Goal: Task Accomplishment & Management: Manage account settings

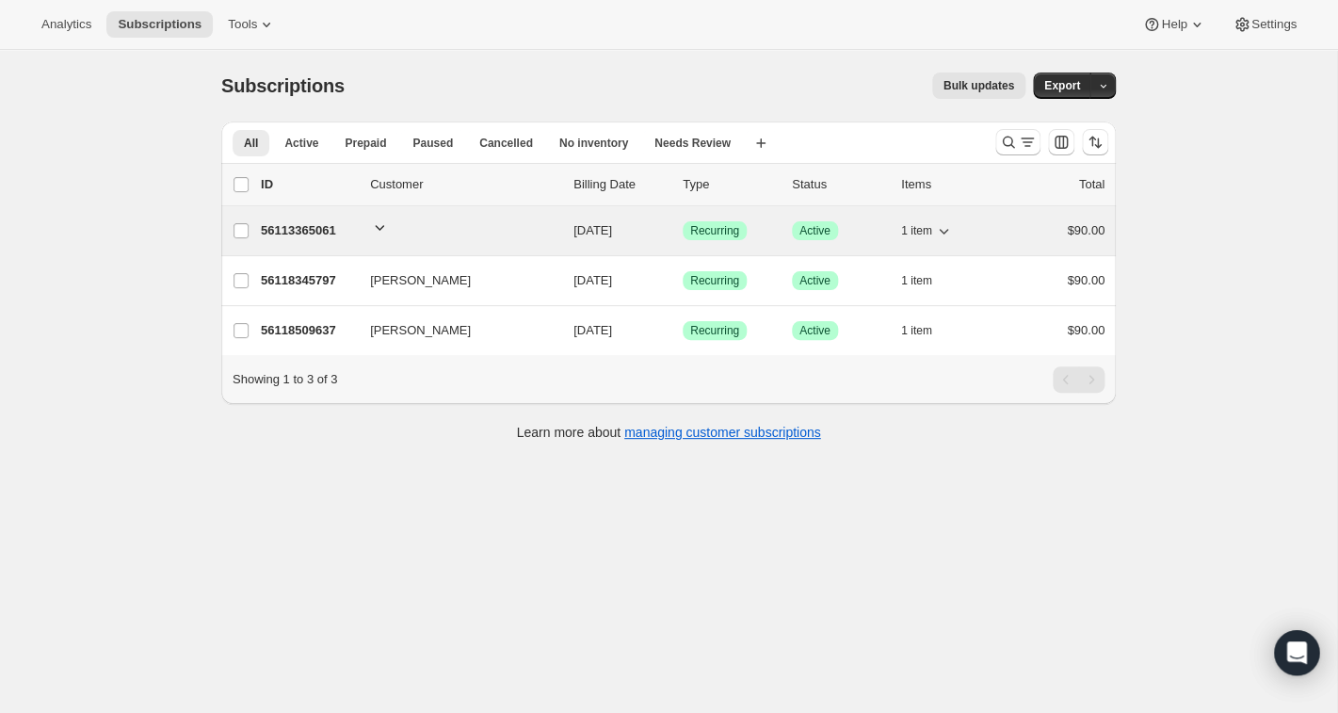
click at [378, 225] on icon "button" at bounding box center [379, 227] width 19 height 19
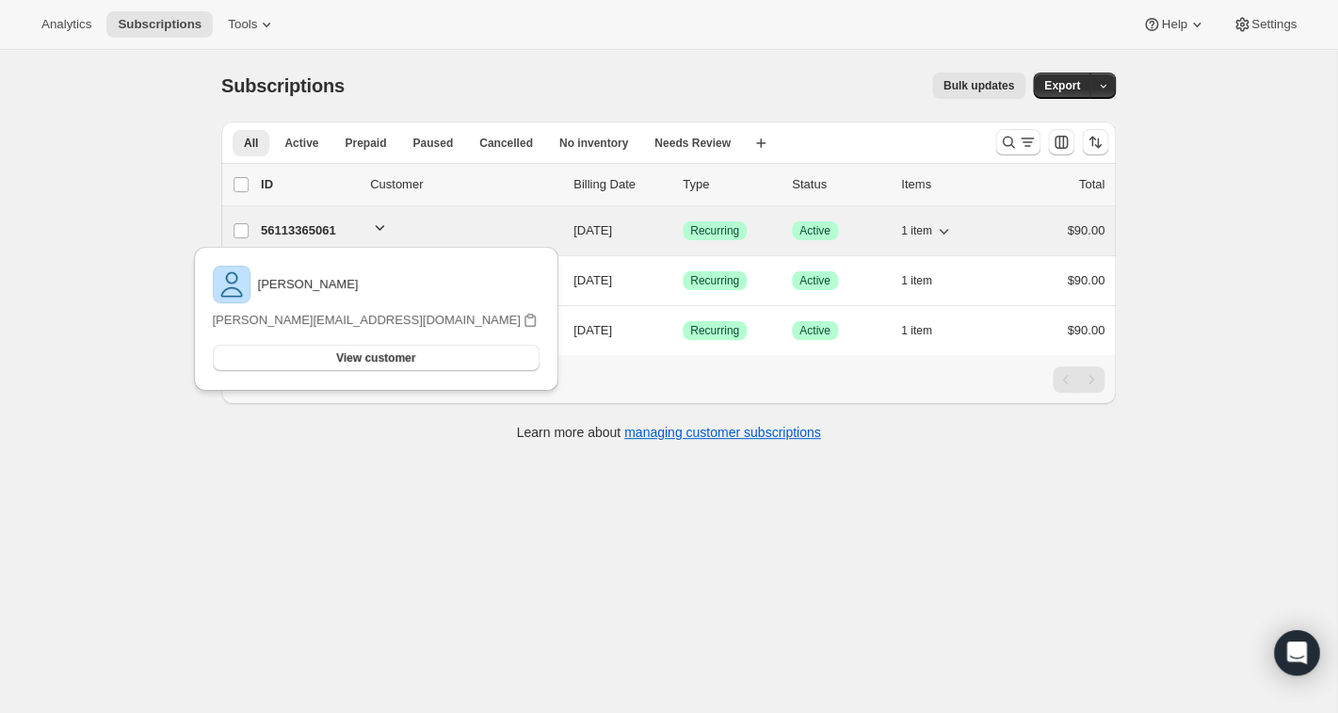
click at [381, 223] on icon "button" at bounding box center [379, 227] width 19 height 19
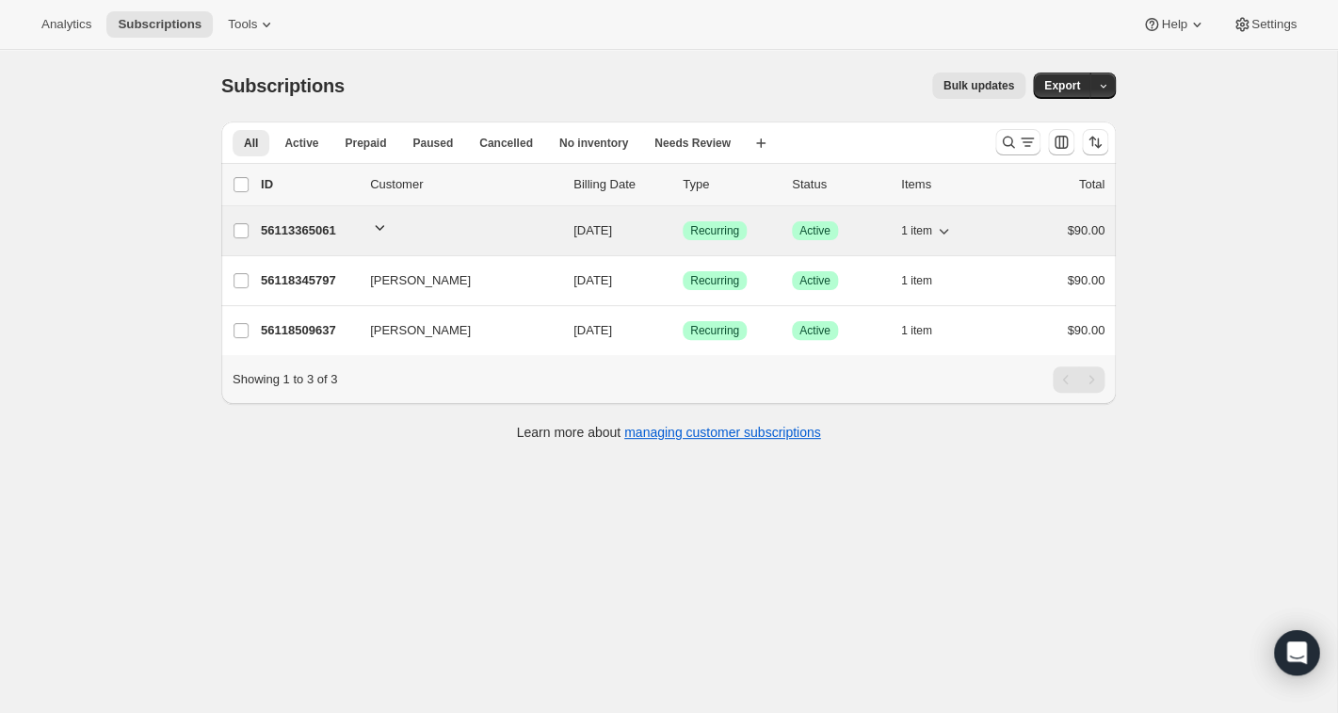
click at [325, 226] on p "56113365061" at bounding box center [308, 230] width 94 height 19
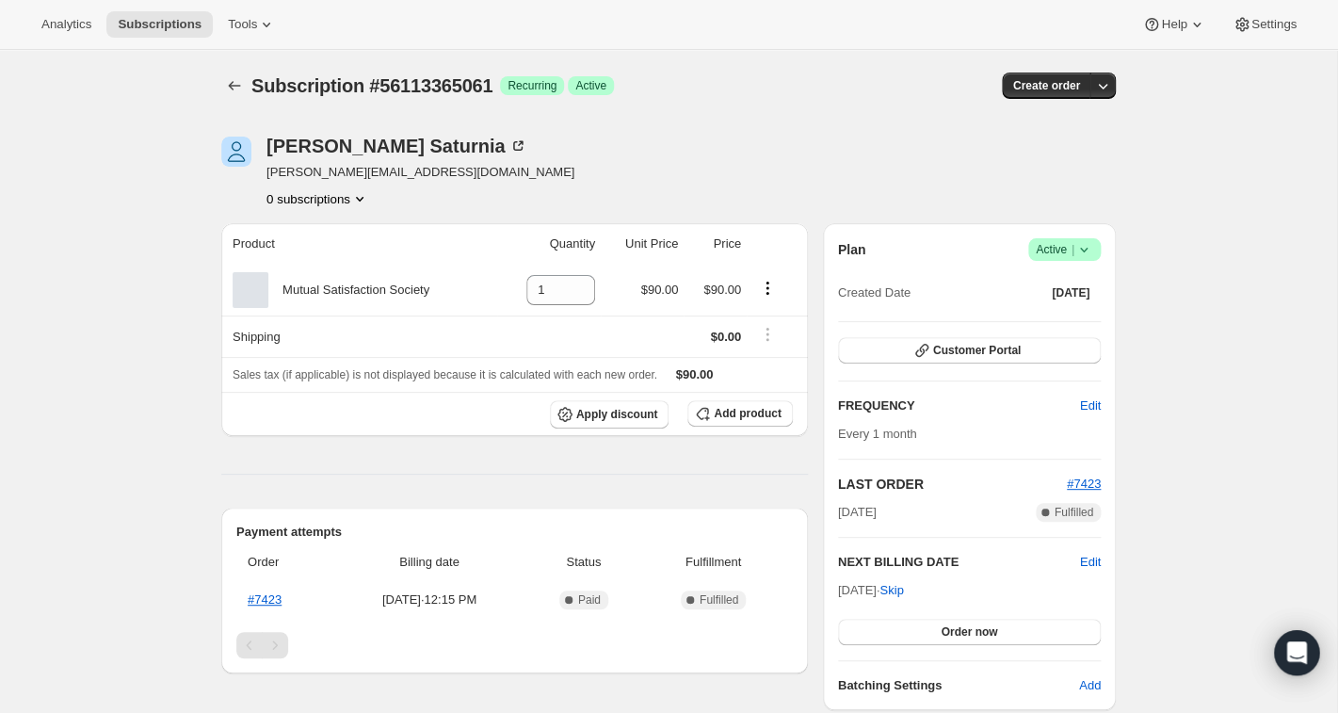
click at [325, 226] on th "Product" at bounding box center [359, 243] width 276 height 41
click at [241, 82] on icon "Subscriptions" at bounding box center [234, 85] width 19 height 19
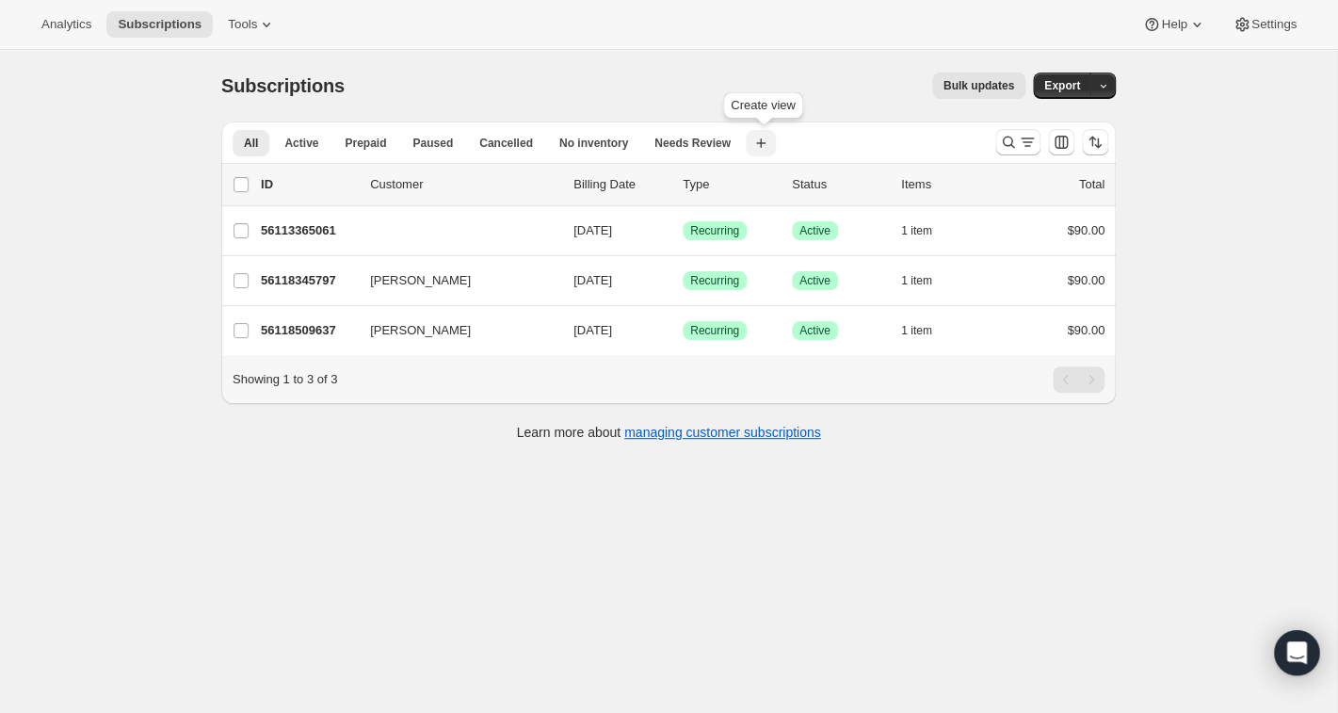
click at [762, 150] on icon "button" at bounding box center [761, 143] width 19 height 19
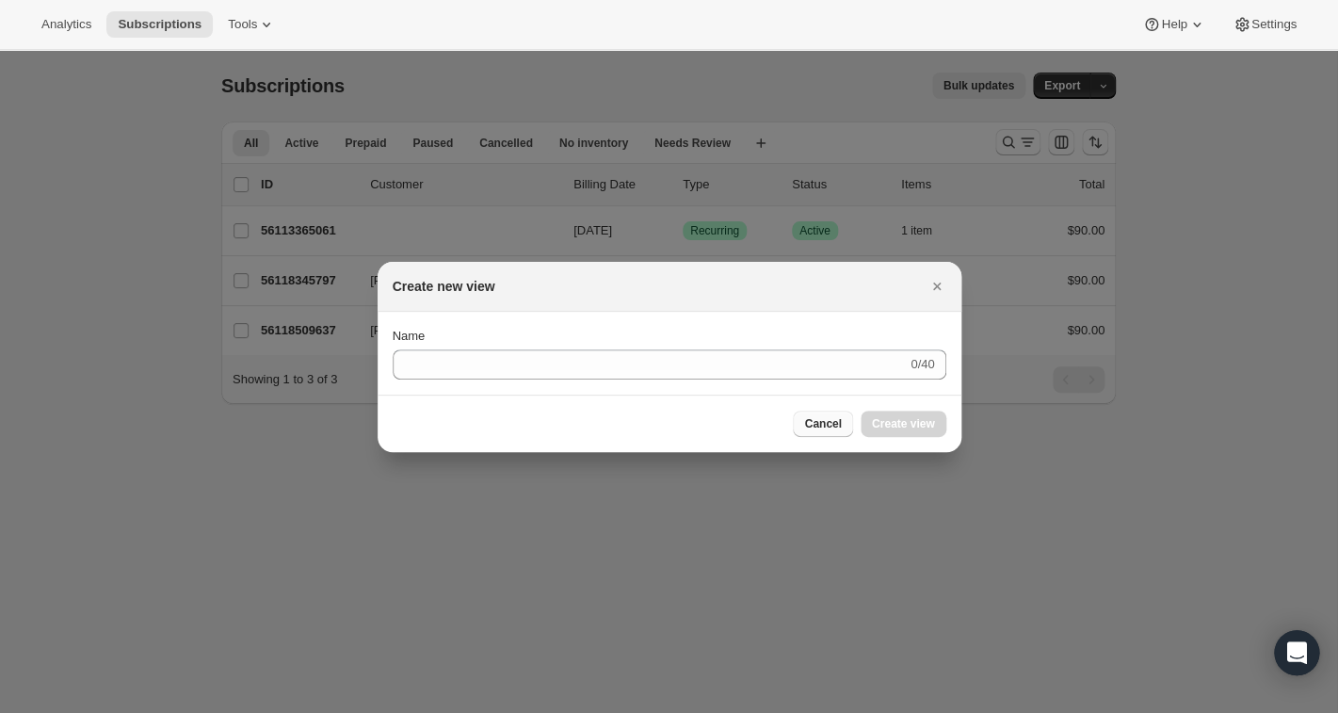
click at [823, 421] on span "Cancel" at bounding box center [822, 423] width 37 height 15
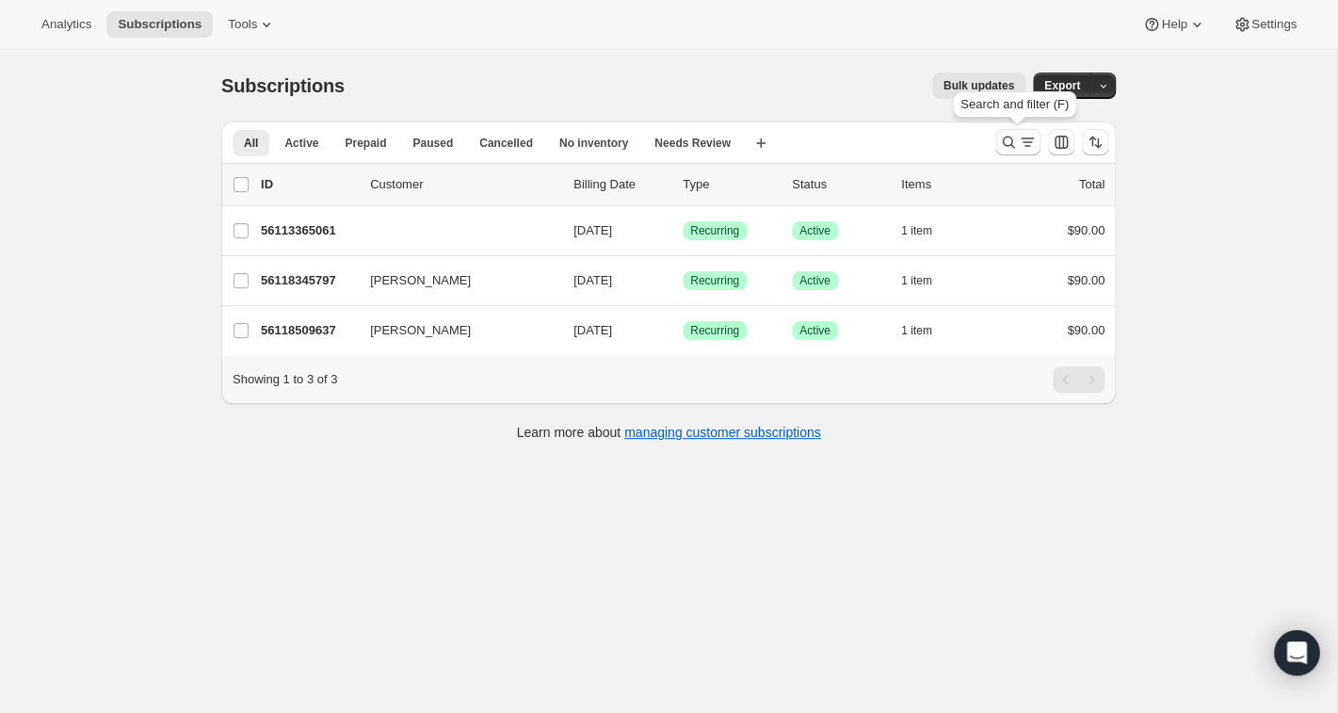
click at [1012, 145] on icon "Search and filter results" at bounding box center [1008, 142] width 19 height 19
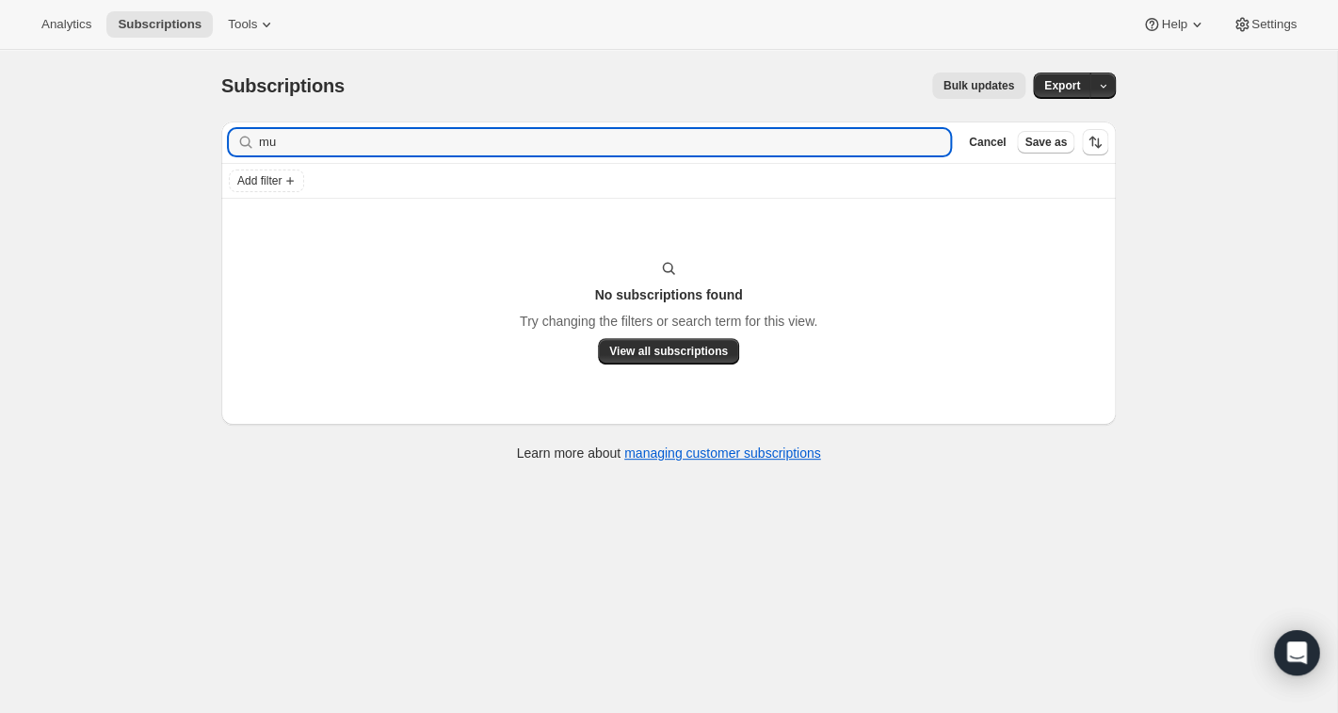
type input "m"
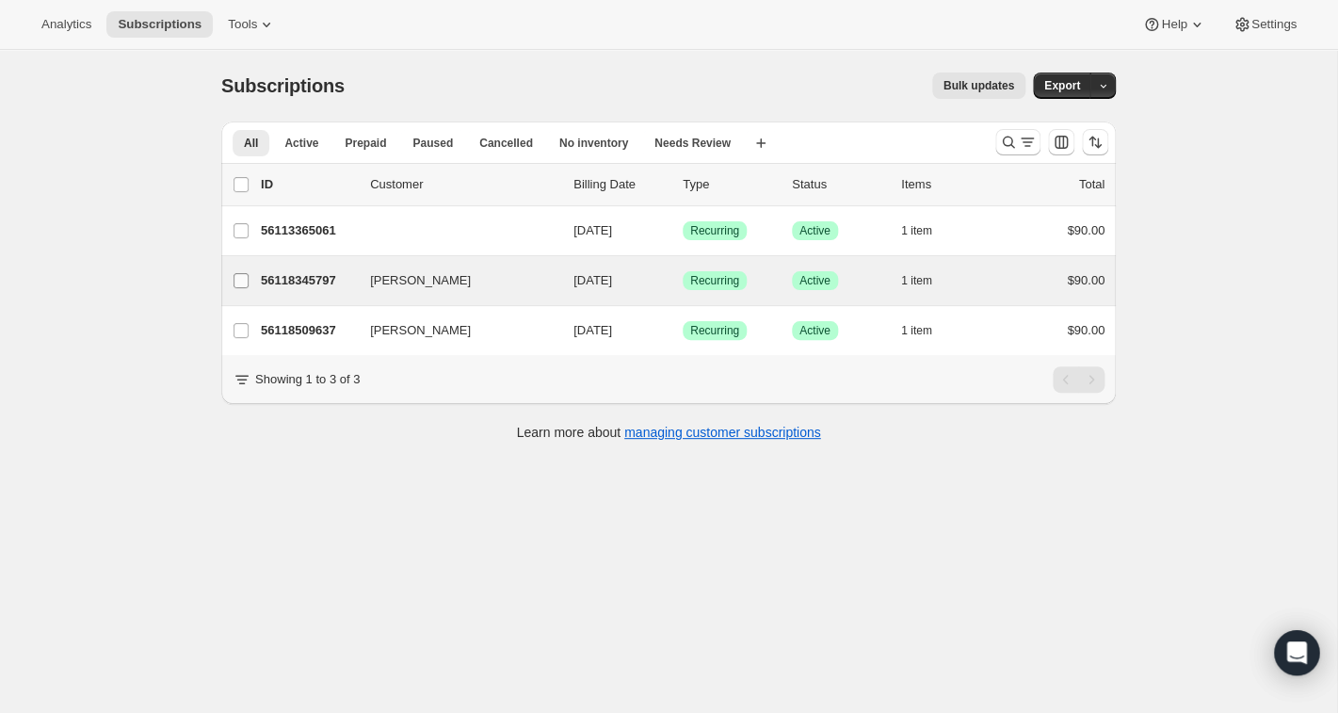
click at [243, 281] on input "[PERSON_NAME]" at bounding box center [241, 280] width 15 height 15
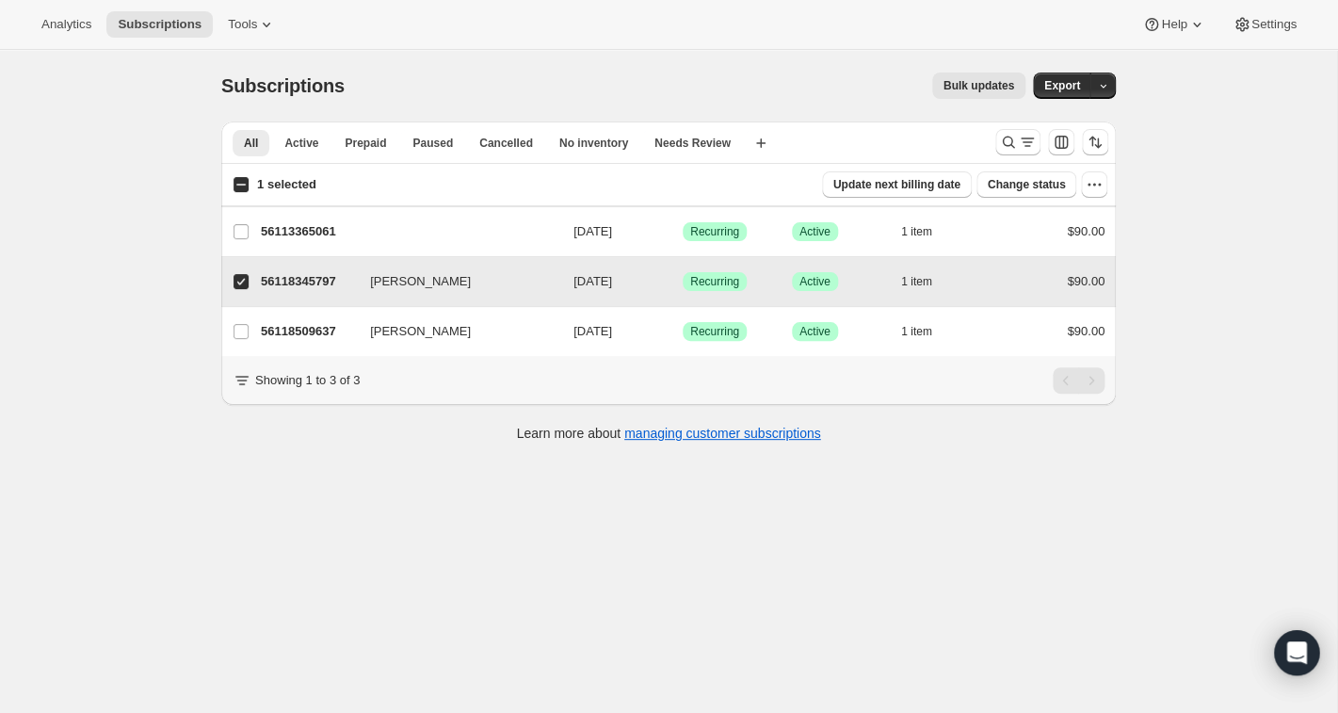
click at [244, 283] on input "[PERSON_NAME]" at bounding box center [241, 281] width 15 height 15
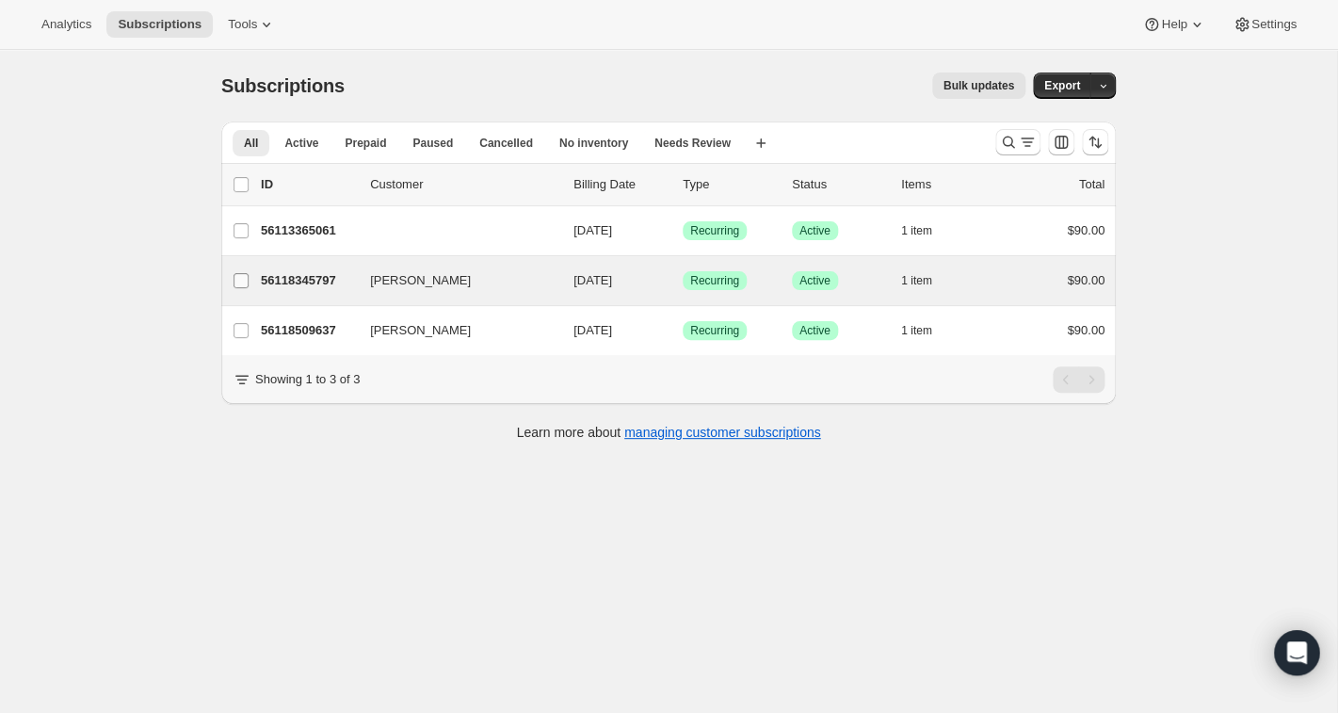
click at [244, 283] on input "[PERSON_NAME]" at bounding box center [241, 280] width 15 height 15
checkbox input "true"
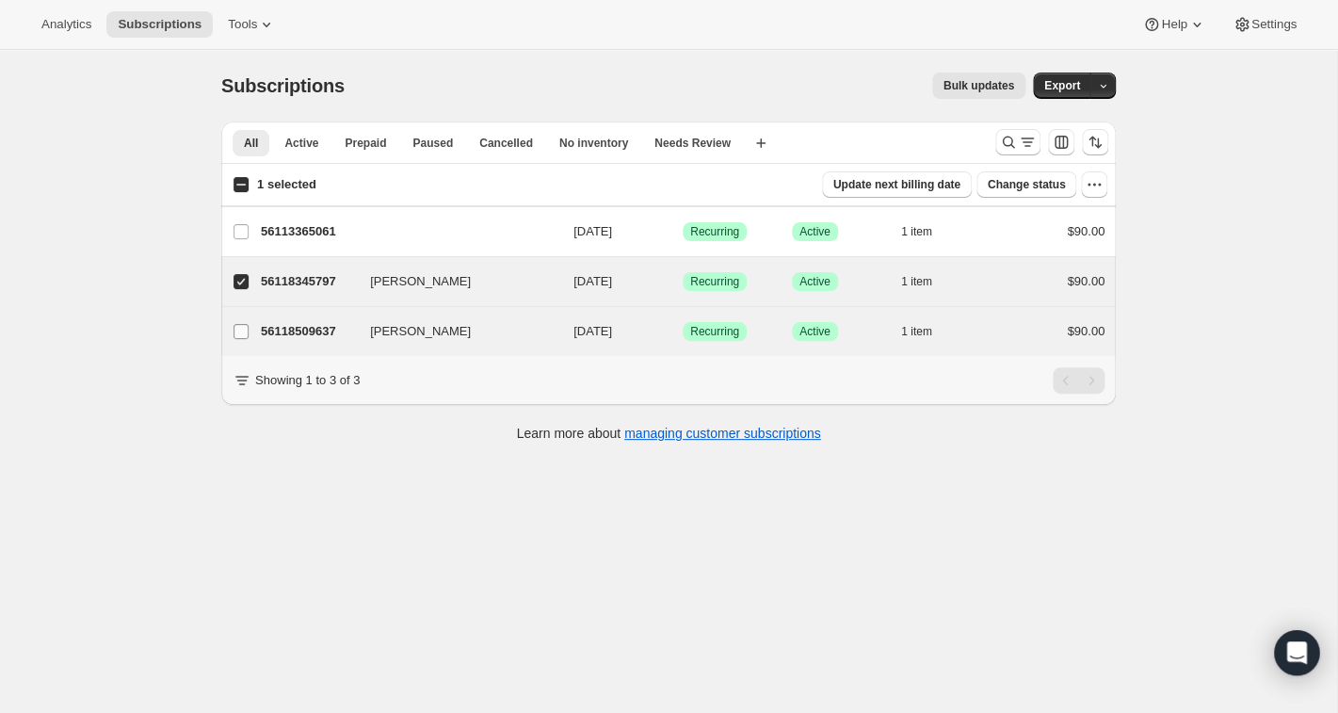
click at [239, 322] on label "Ben Bohen" at bounding box center [241, 331] width 40 height 49
click at [239, 324] on input "Ben Bohen" at bounding box center [241, 331] width 15 height 15
checkbox input "true"
click at [1020, 186] on span "Change status" at bounding box center [1027, 184] width 78 height 15
select select "20"
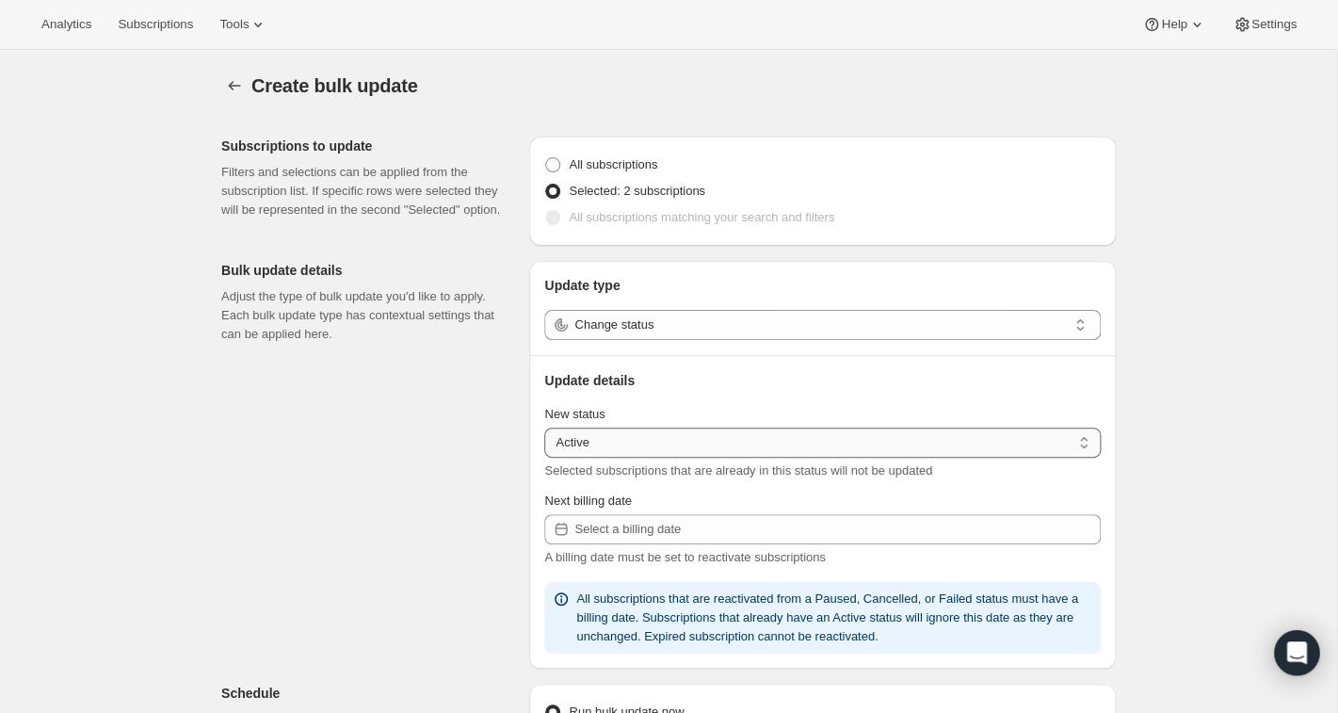
select select "cancelled"
click option "Cancelled" at bounding box center [0, 0] width 0 height 0
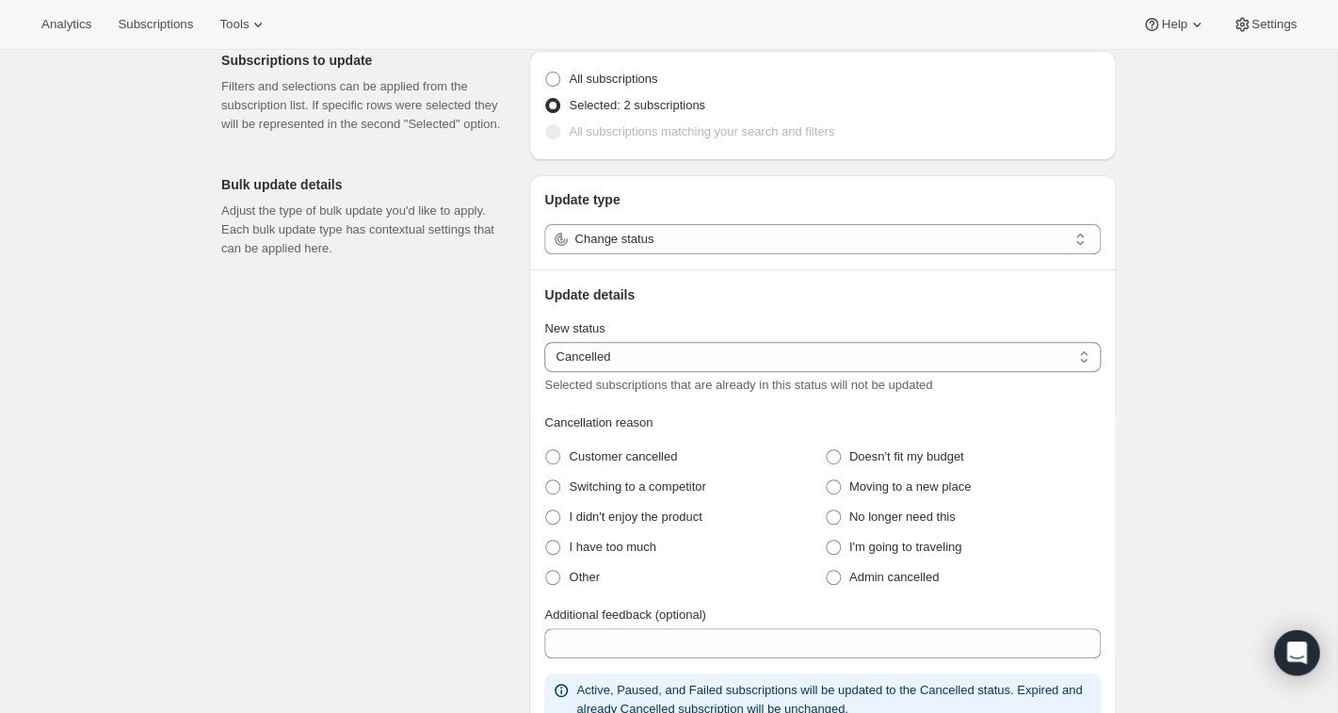
scroll to position [97, 0]
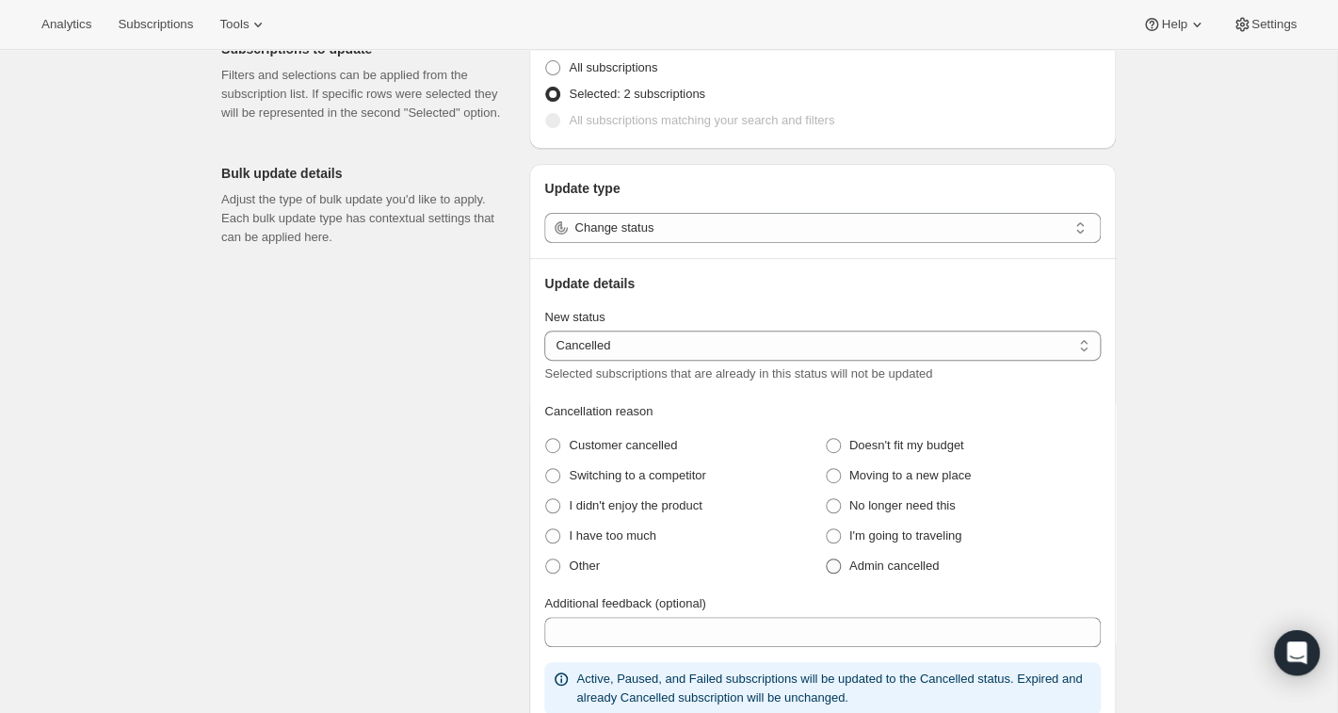
click at [836, 564] on span at bounding box center [833, 566] width 15 height 15
click at [827, 559] on cancelled "Admin cancelled" at bounding box center [826, 559] width 1 height 1
radio cancelled "true"
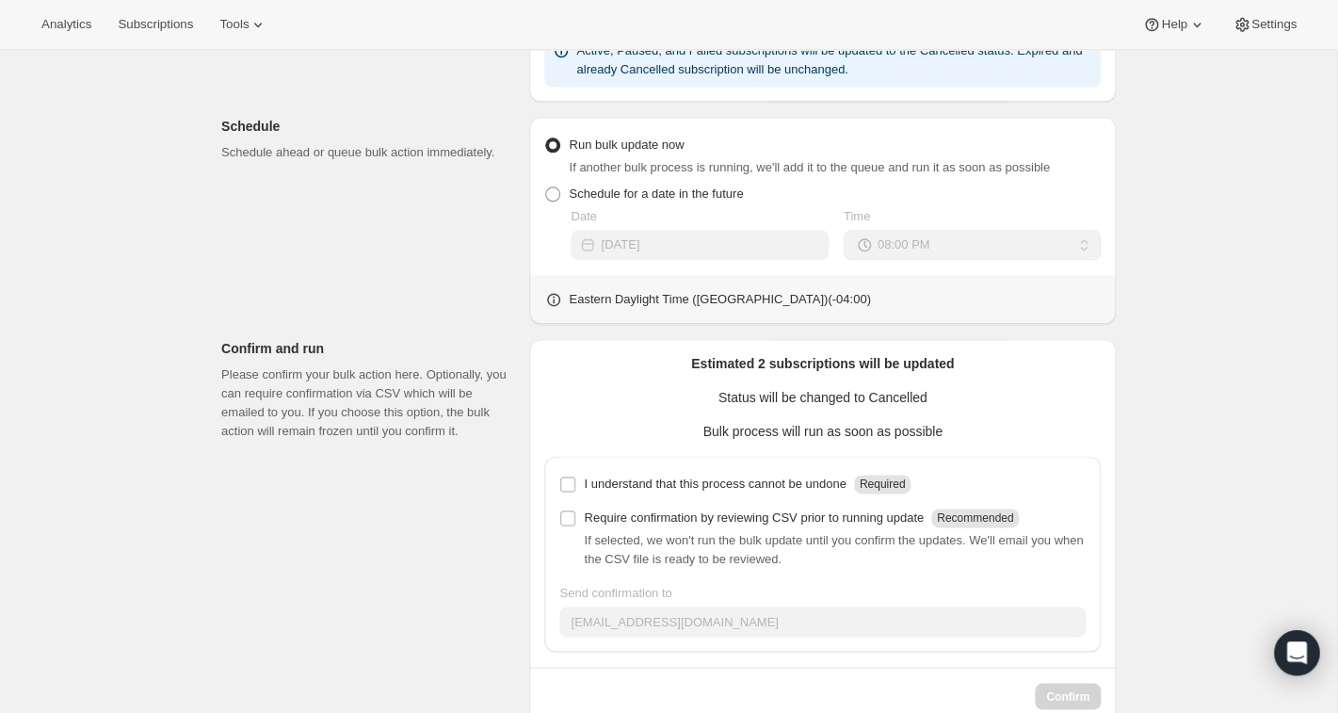
scroll to position [767, 0]
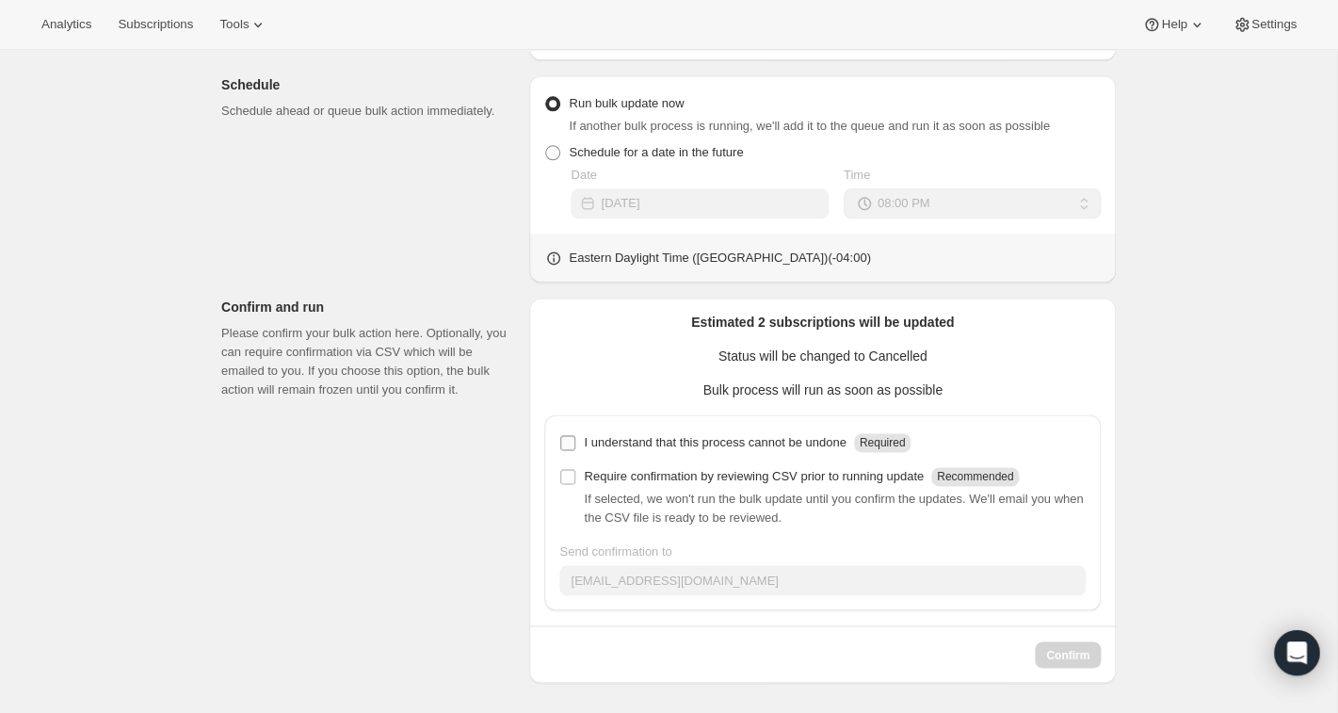
click at [568, 446] on input "I understand that this process cannot be undone Required" at bounding box center [567, 442] width 15 height 15
checkbox input "true"
click at [568, 478] on input "Require confirmation by reviewing CSV prior to running update Recommended" at bounding box center [567, 476] width 15 height 15
click at [565, 476] on input "Require confirmation by reviewing CSV prior to running update Recommended" at bounding box center [567, 476] width 15 height 15
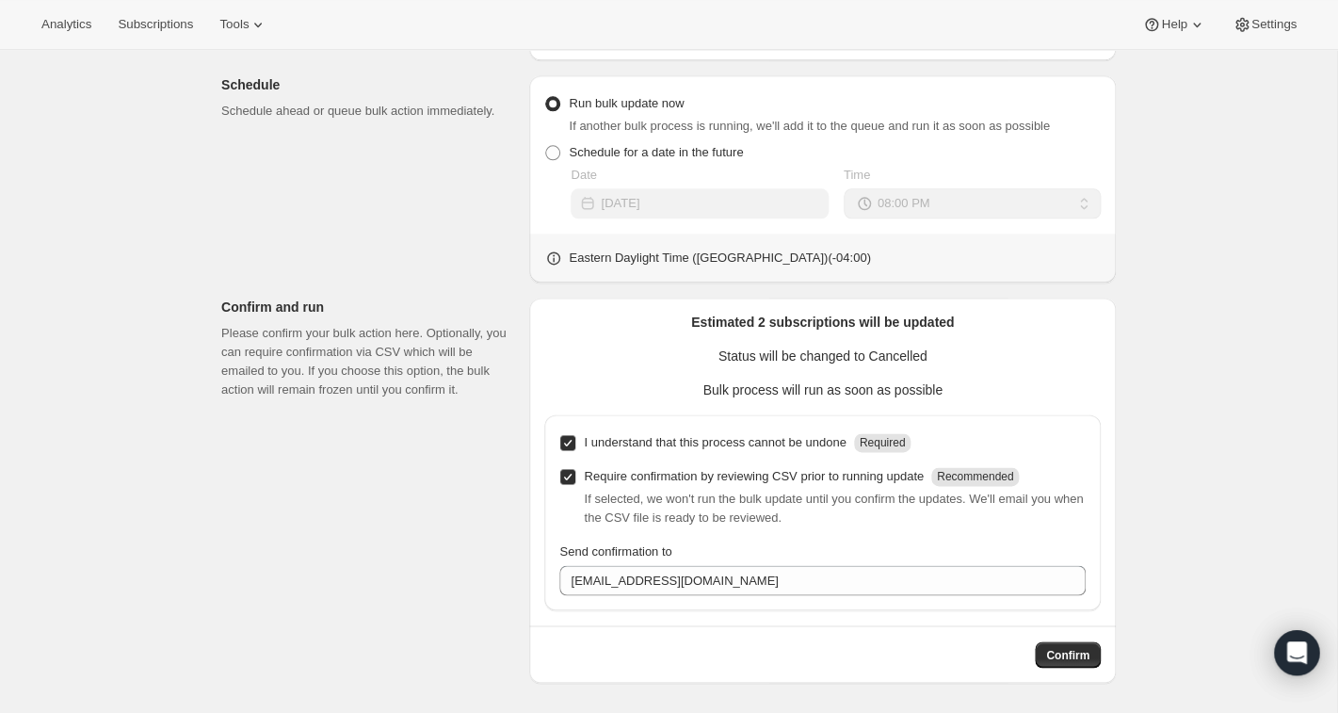
click at [574, 478] on input "Require confirmation by reviewing CSV prior to running update Recommended" at bounding box center [567, 476] width 15 height 15
checkbox input "false"
click at [1073, 655] on span "Confirm" at bounding box center [1067, 654] width 43 height 15
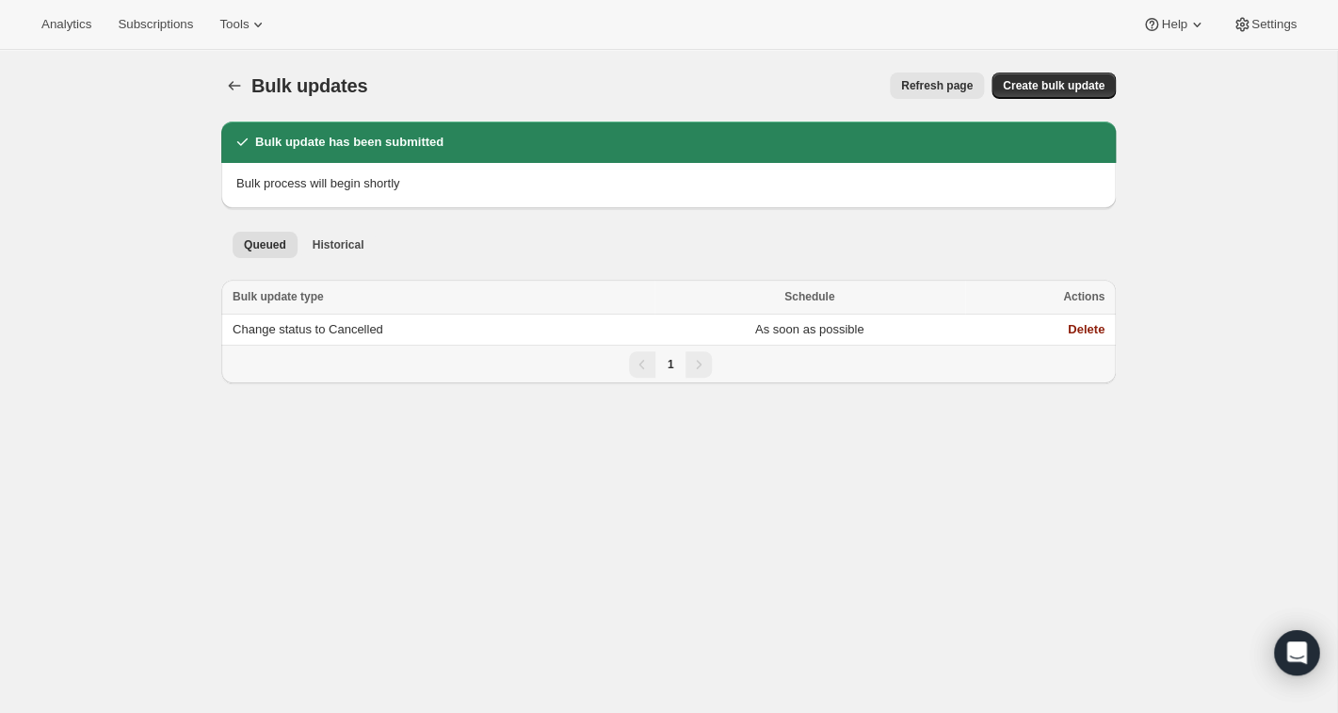
click at [907, 95] on button "Refresh page" at bounding box center [937, 86] width 94 height 26
click at [911, 91] on span "Refresh page" at bounding box center [937, 85] width 72 height 15
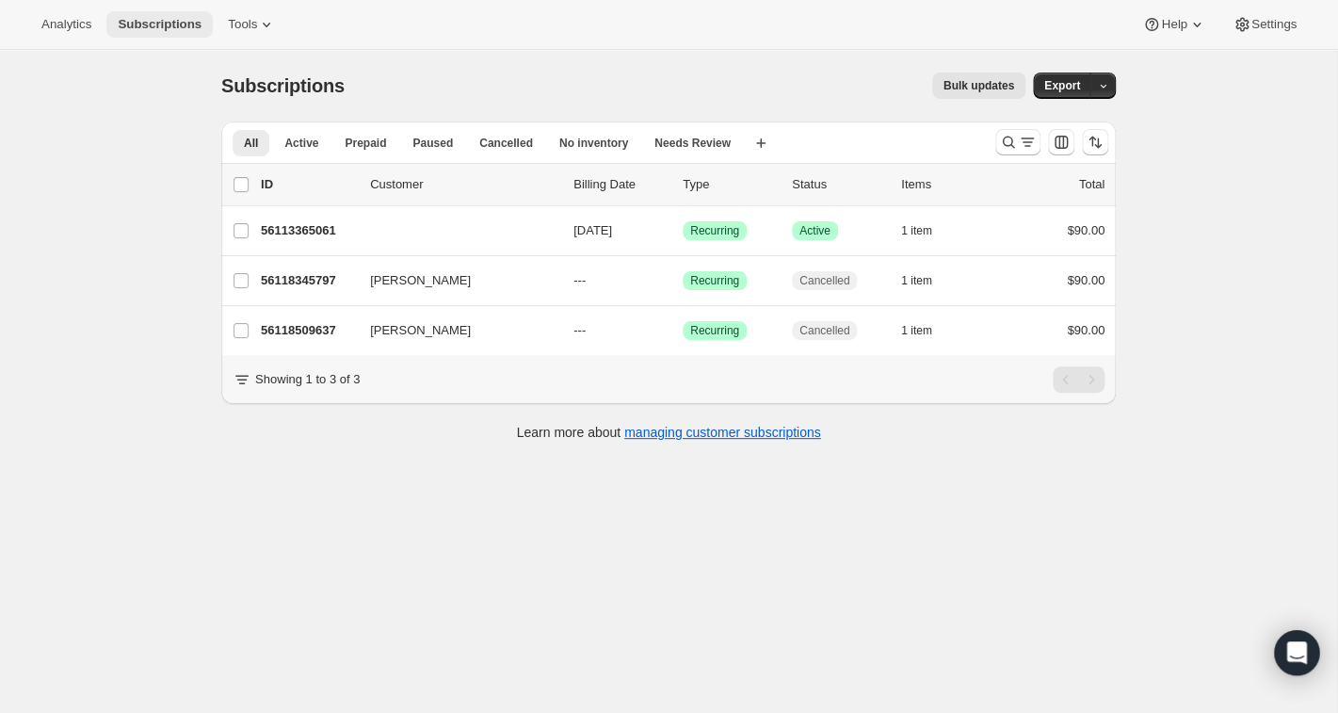
click at [173, 26] on span "Subscriptions" at bounding box center [160, 24] width 84 height 15
click at [253, 26] on span "Tools" at bounding box center [242, 24] width 29 height 15
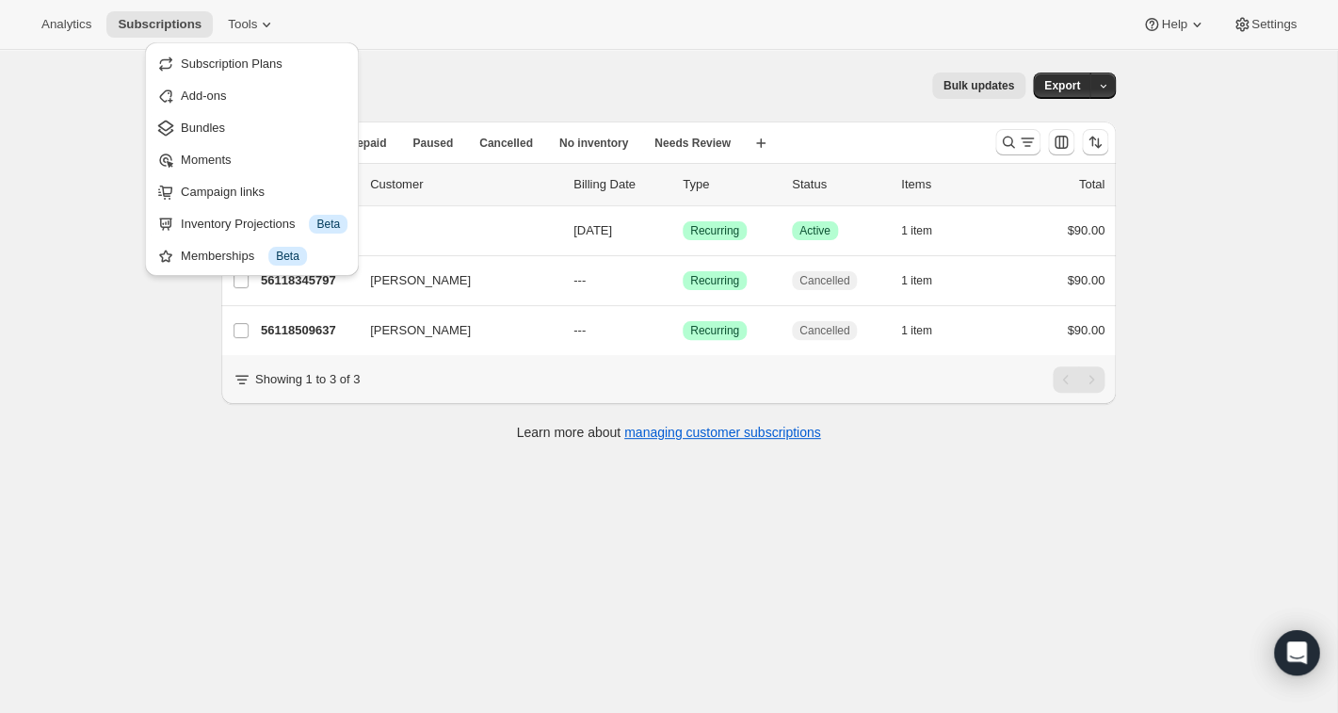
click at [433, 73] on div "Subscriptions. This page is ready Subscriptions Bulk updates More actions Bulk …" at bounding box center [668, 86] width 895 height 72
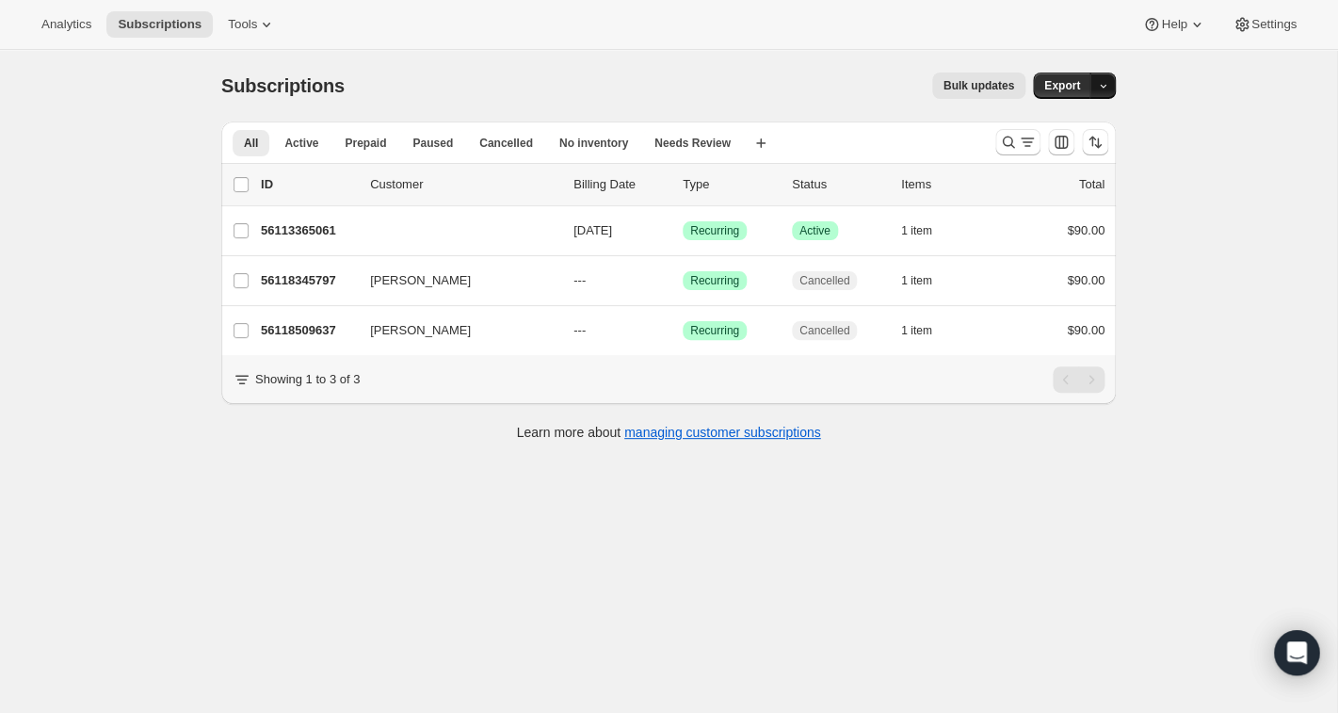
click at [1104, 85] on icon "button" at bounding box center [1103, 86] width 12 height 12
click at [1050, 123] on span "Subscription data" at bounding box center [1003, 125] width 94 height 14
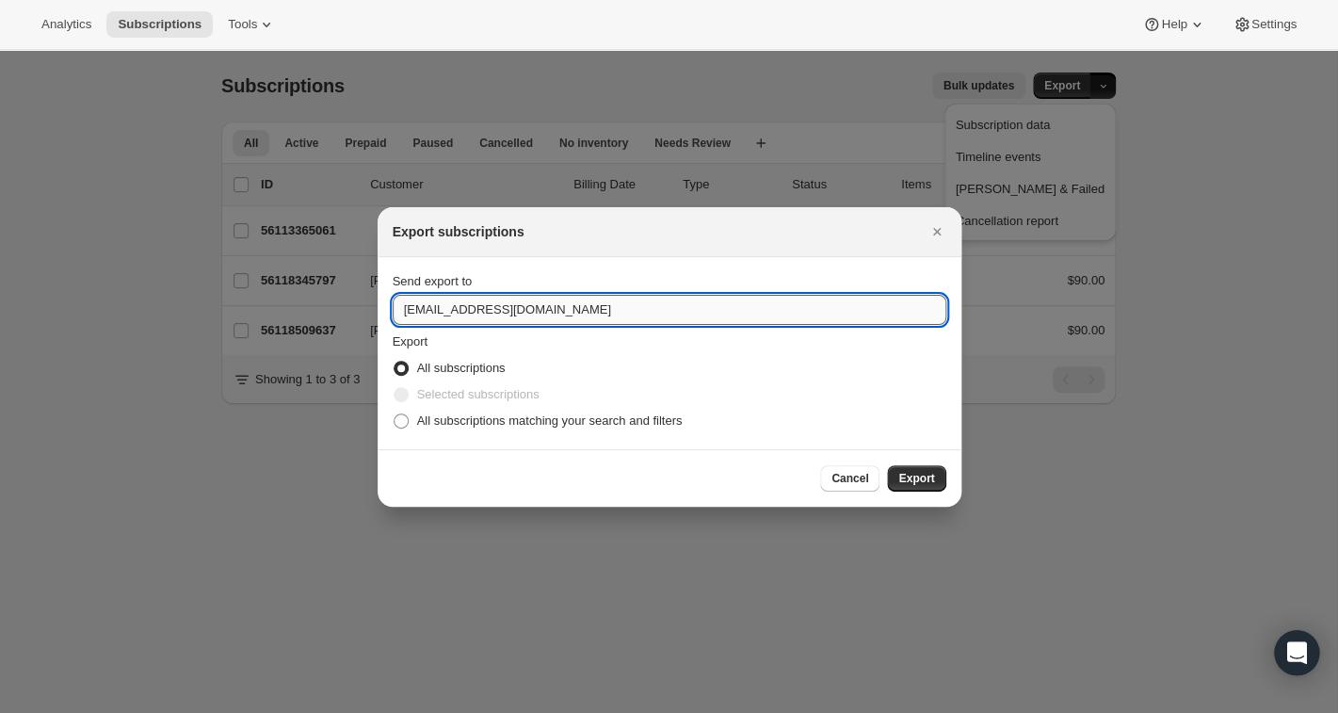
drag, startPoint x: 442, startPoint y: 307, endPoint x: 363, endPoint y: 307, distance: 79.1
click at [393, 307] on input "people@communitywineandspirits.com" at bounding box center [670, 310] width 554 height 30
type input "ben@communitywineandspirits.com"
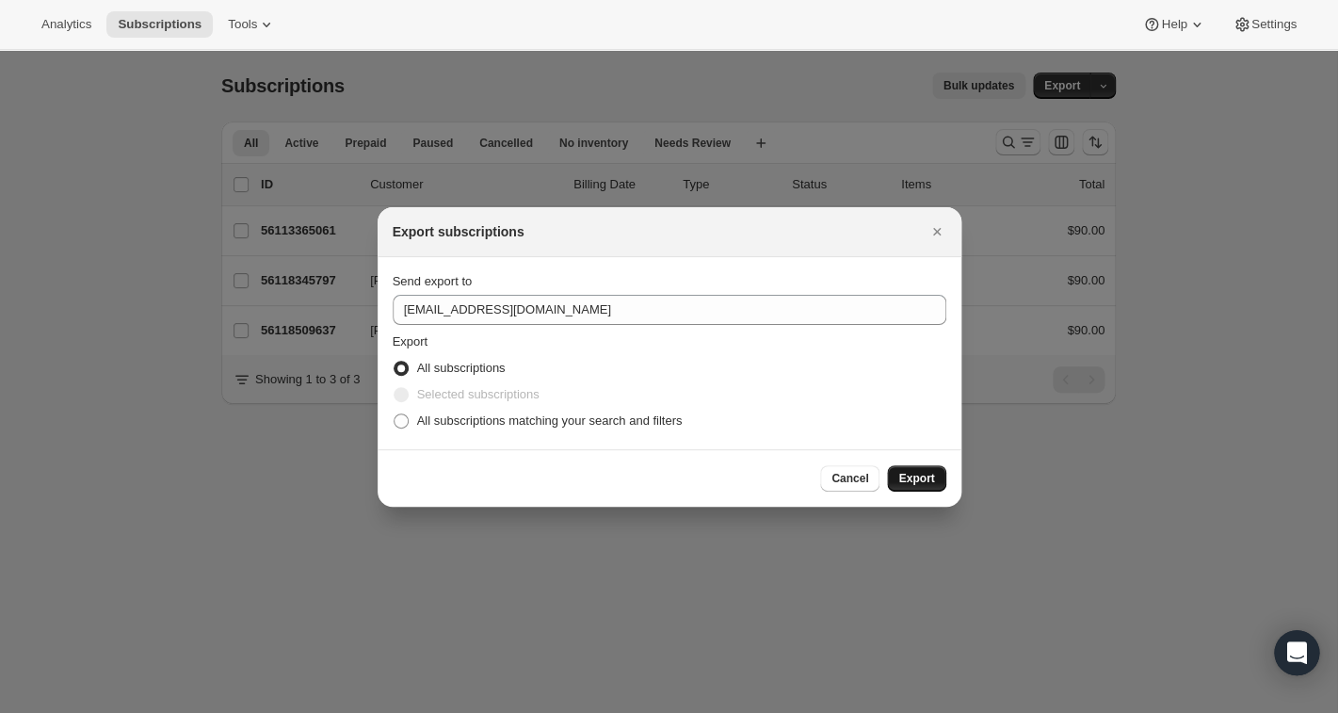
click at [914, 473] on span "Export" at bounding box center [917, 478] width 36 height 15
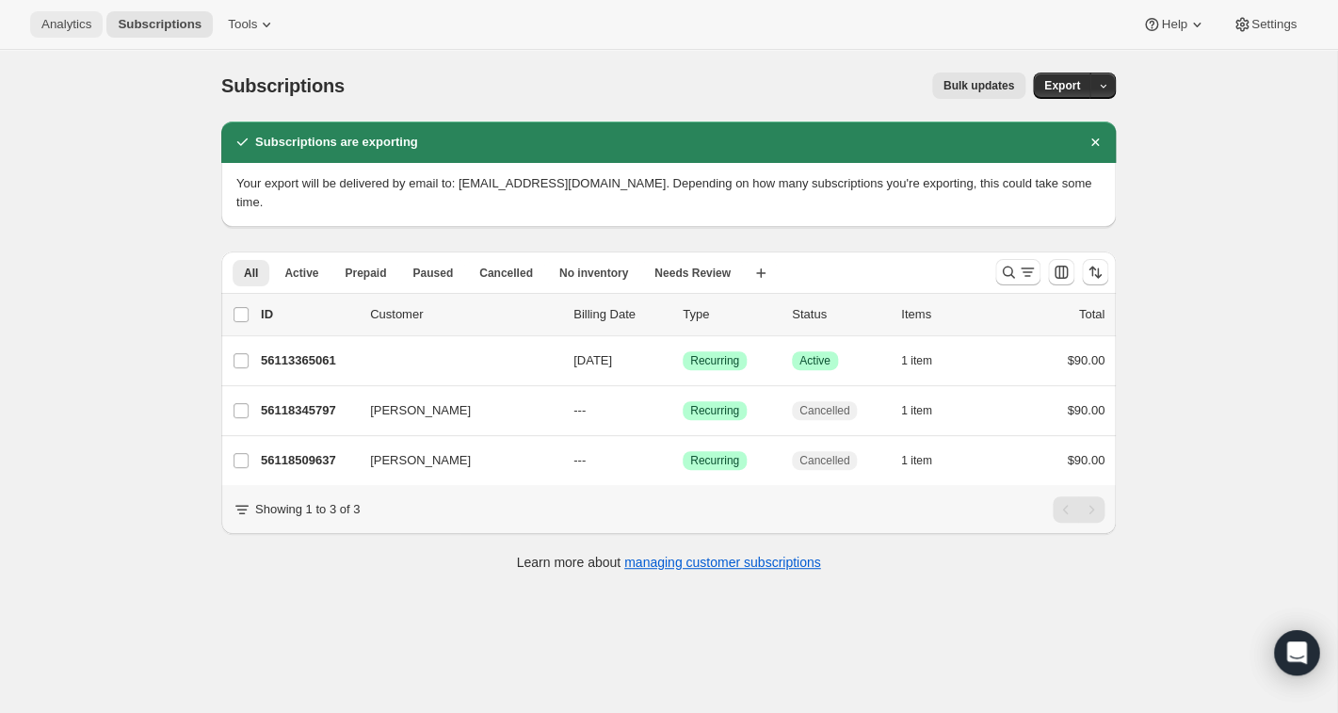
click at [87, 23] on span "Analytics" at bounding box center [66, 24] width 50 height 15
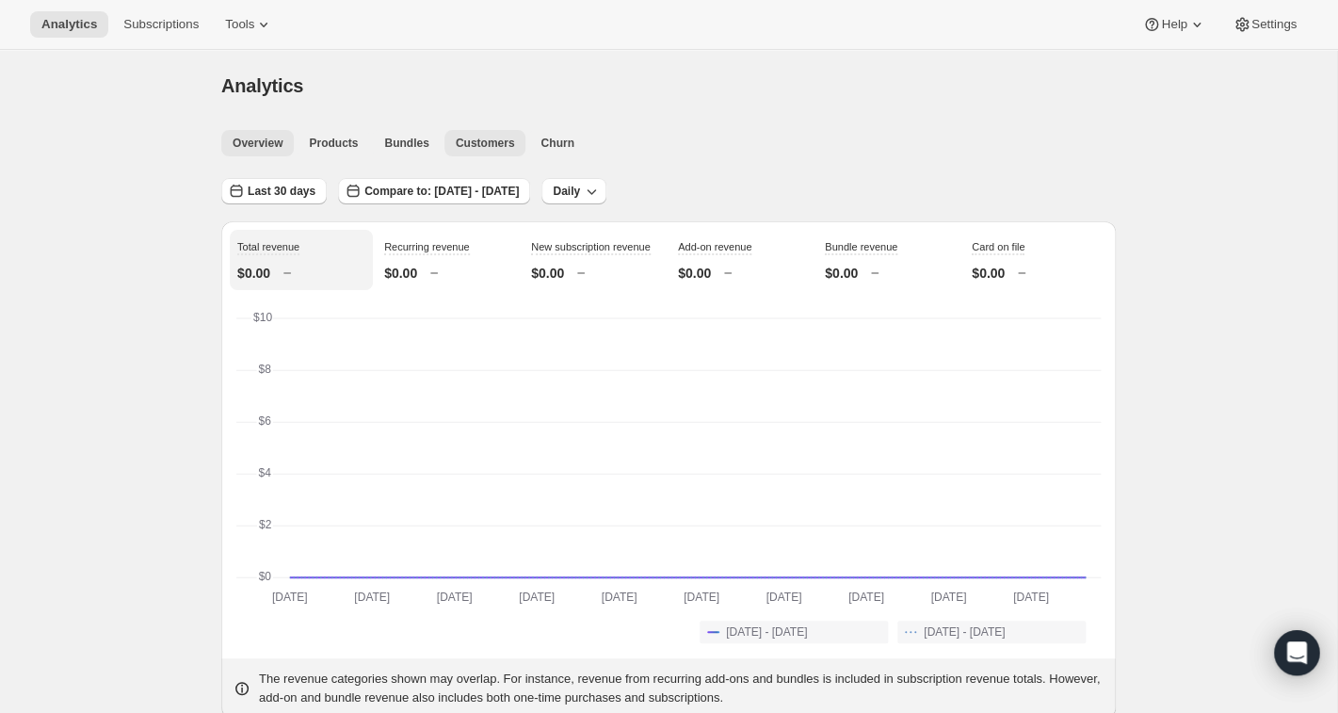
click at [496, 146] on span "Customers" at bounding box center [485, 143] width 59 height 15
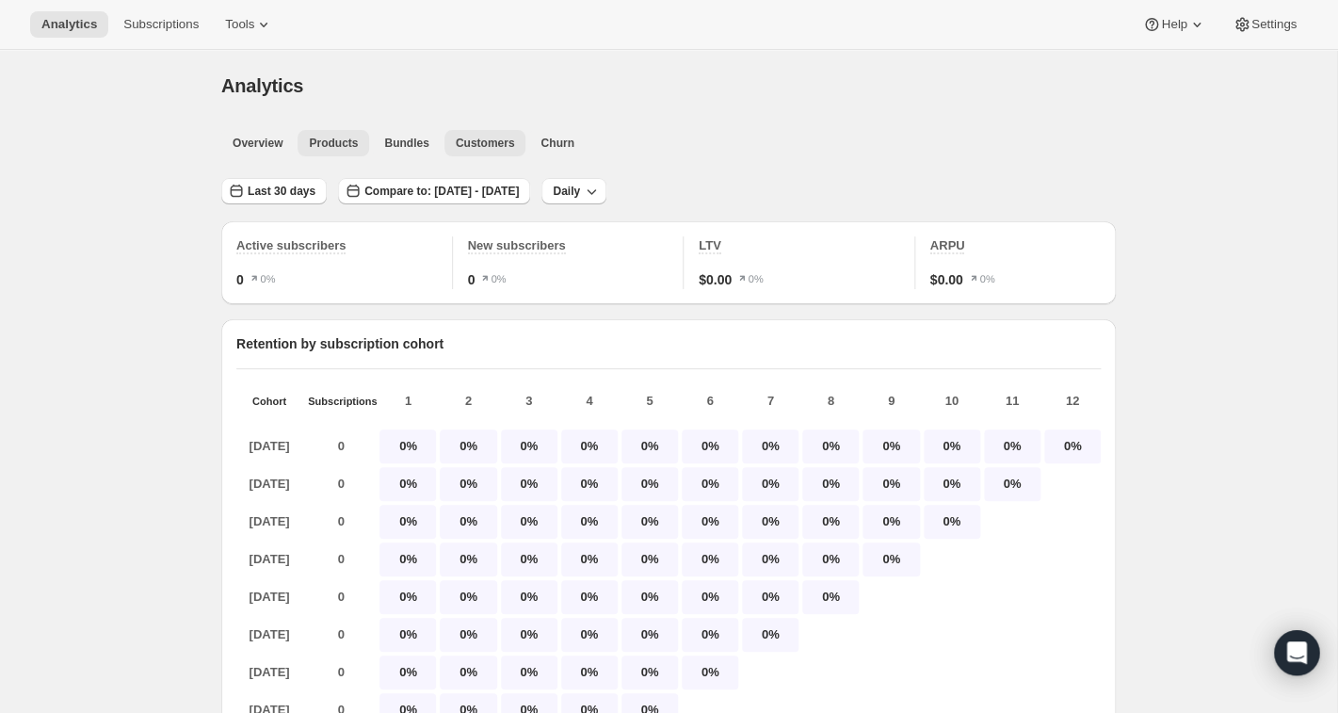
click at [324, 148] on span "Products" at bounding box center [333, 143] width 49 height 15
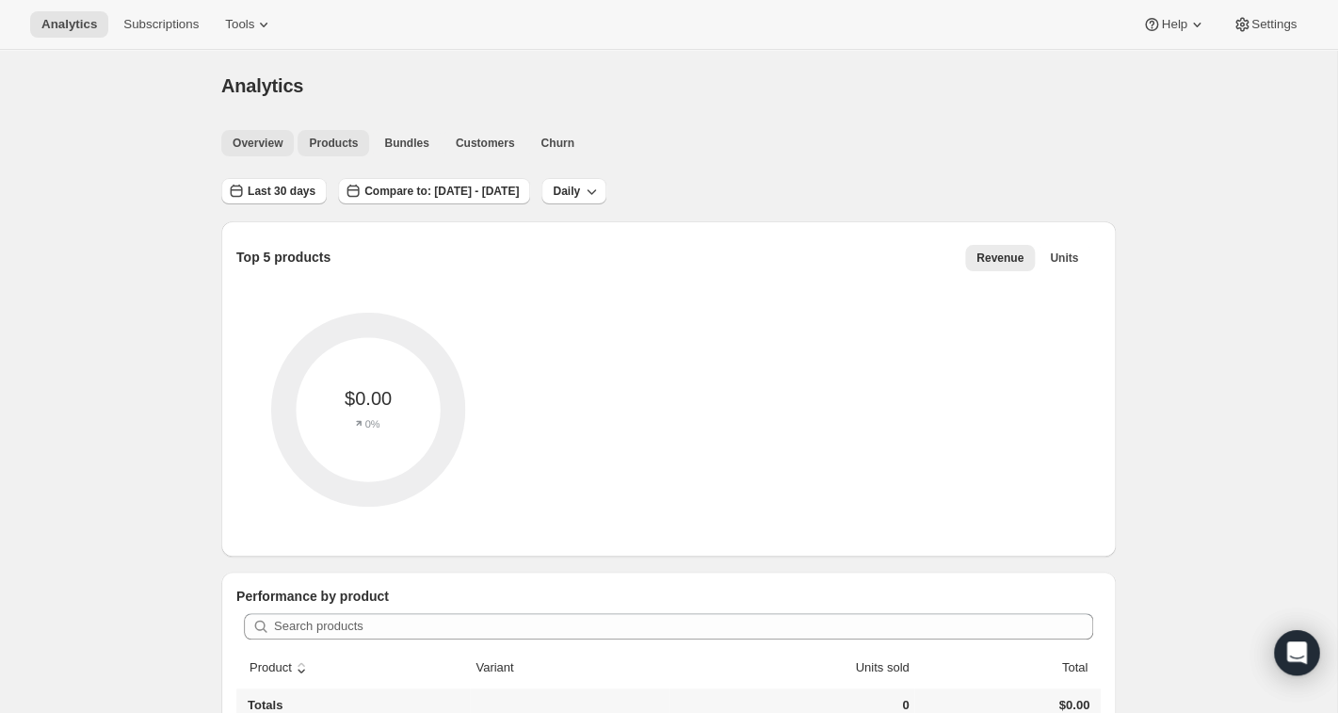
click at [254, 144] on span "Overview" at bounding box center [258, 143] width 50 height 15
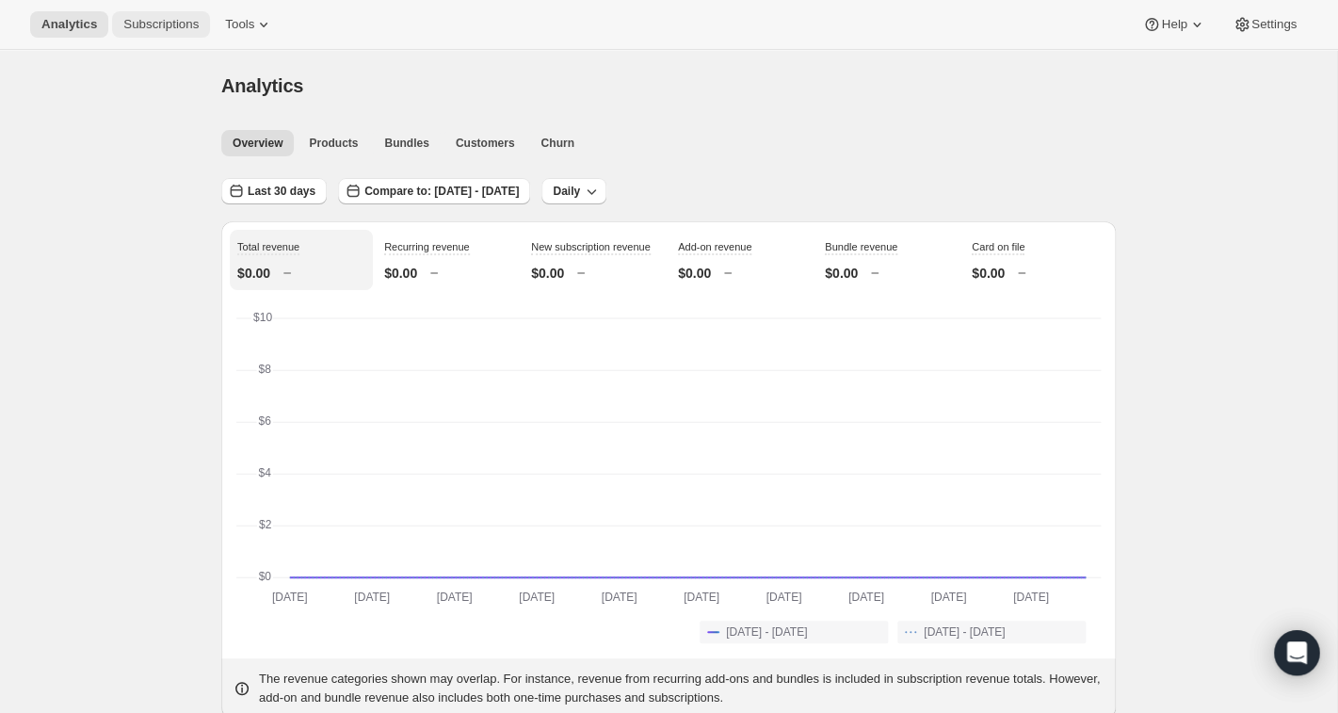
click at [167, 18] on span "Subscriptions" at bounding box center [160, 24] width 75 height 15
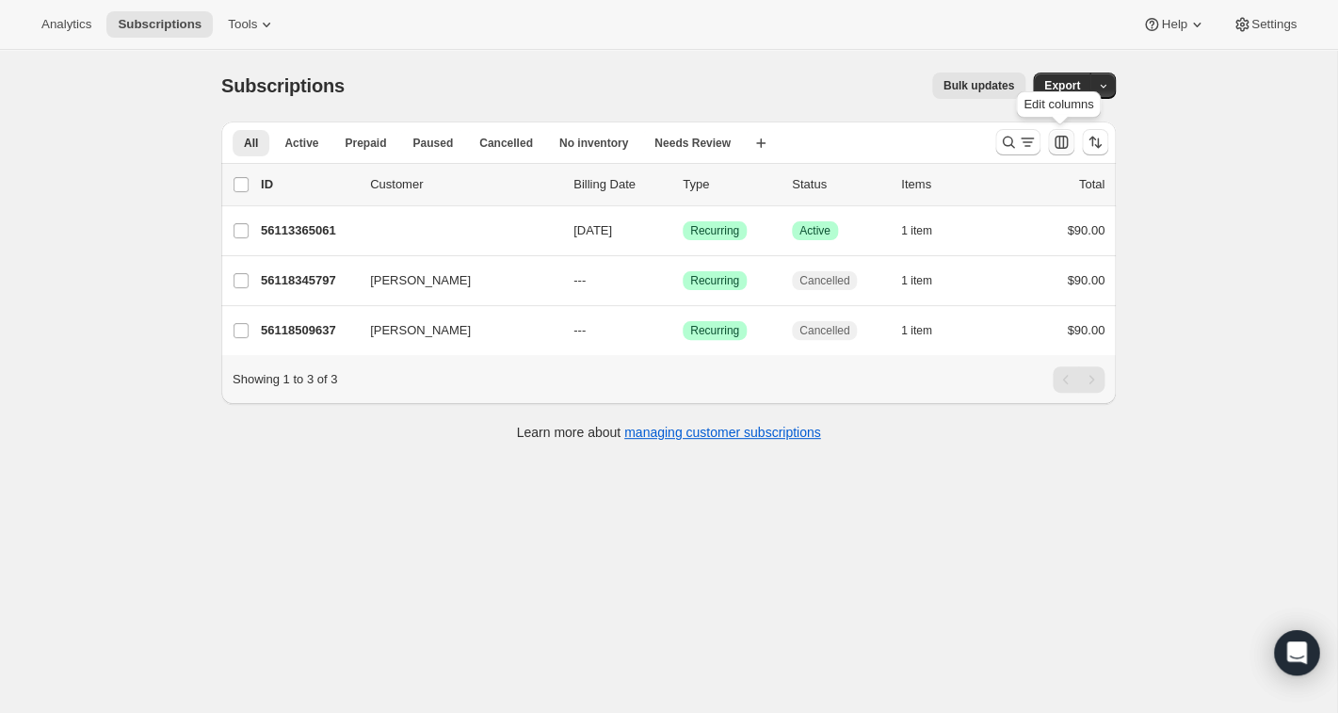
click at [1062, 140] on icon "Customize table column order and visibility" at bounding box center [1061, 142] width 19 height 19
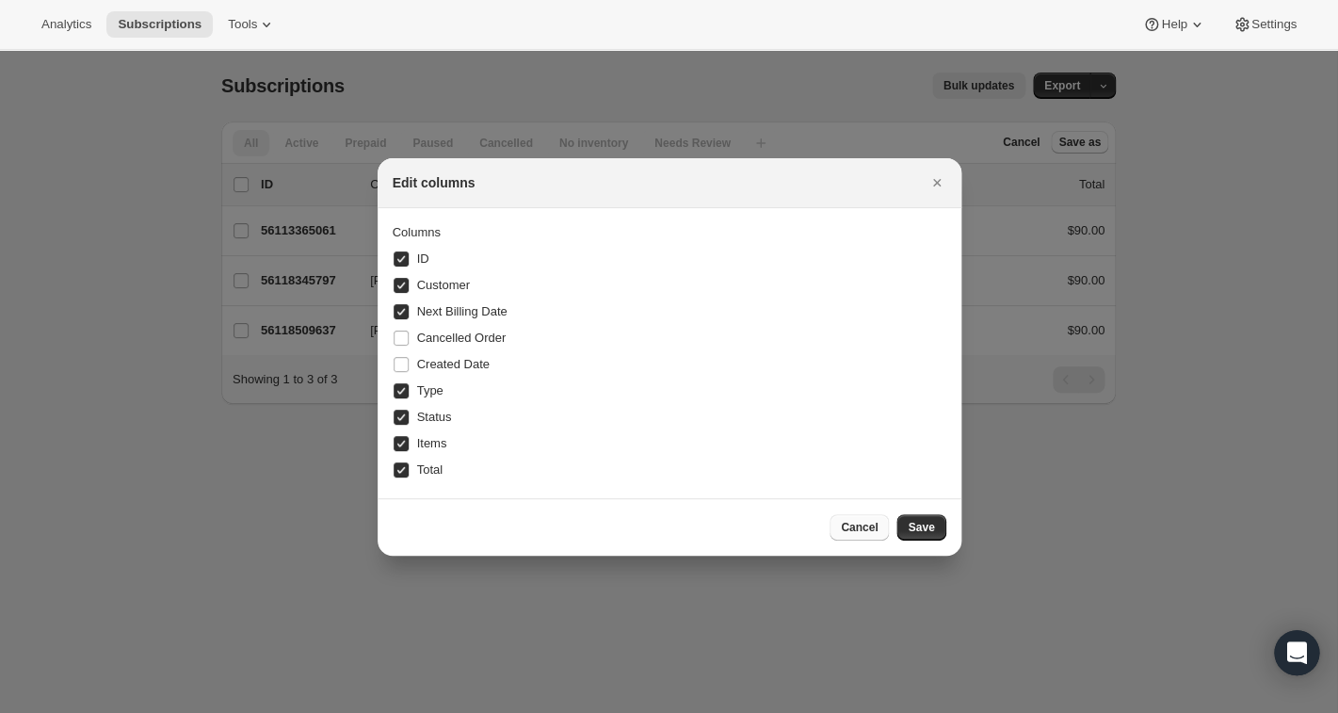
click at [864, 529] on span "Cancel" at bounding box center [859, 527] width 37 height 15
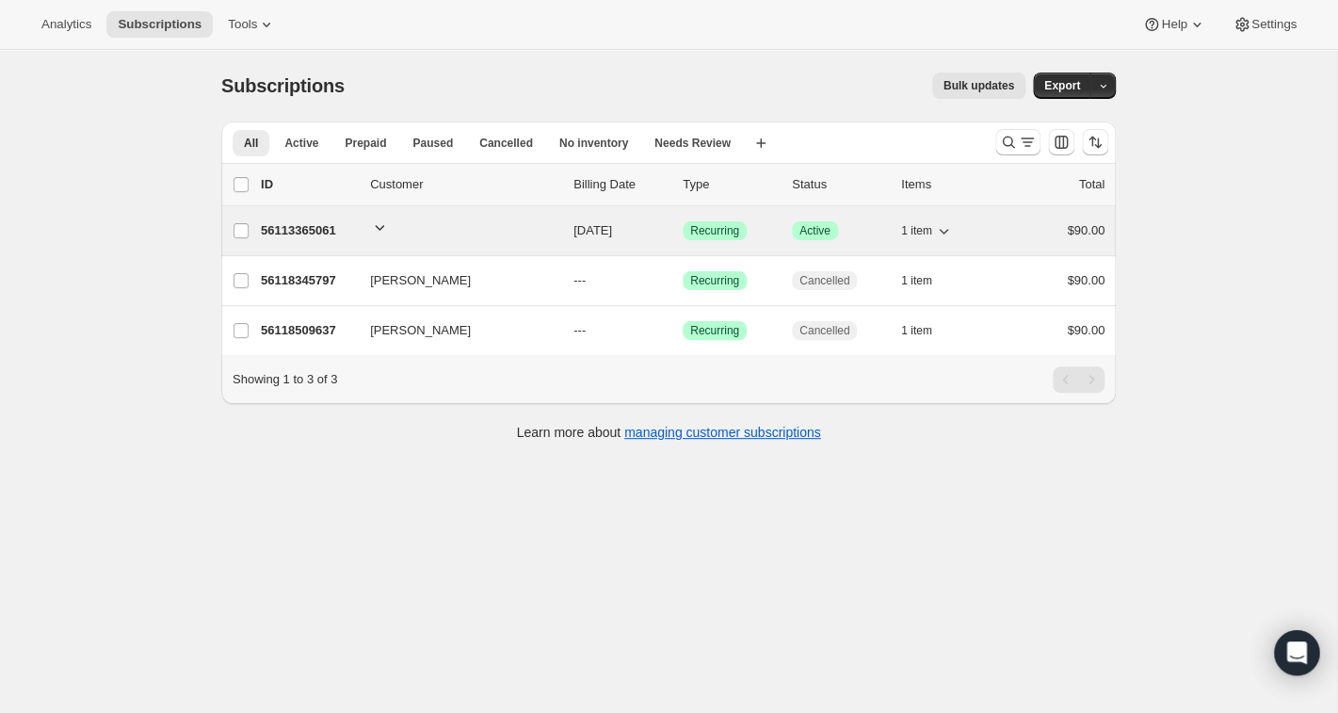
click at [300, 235] on p "56113365061" at bounding box center [308, 230] width 94 height 19
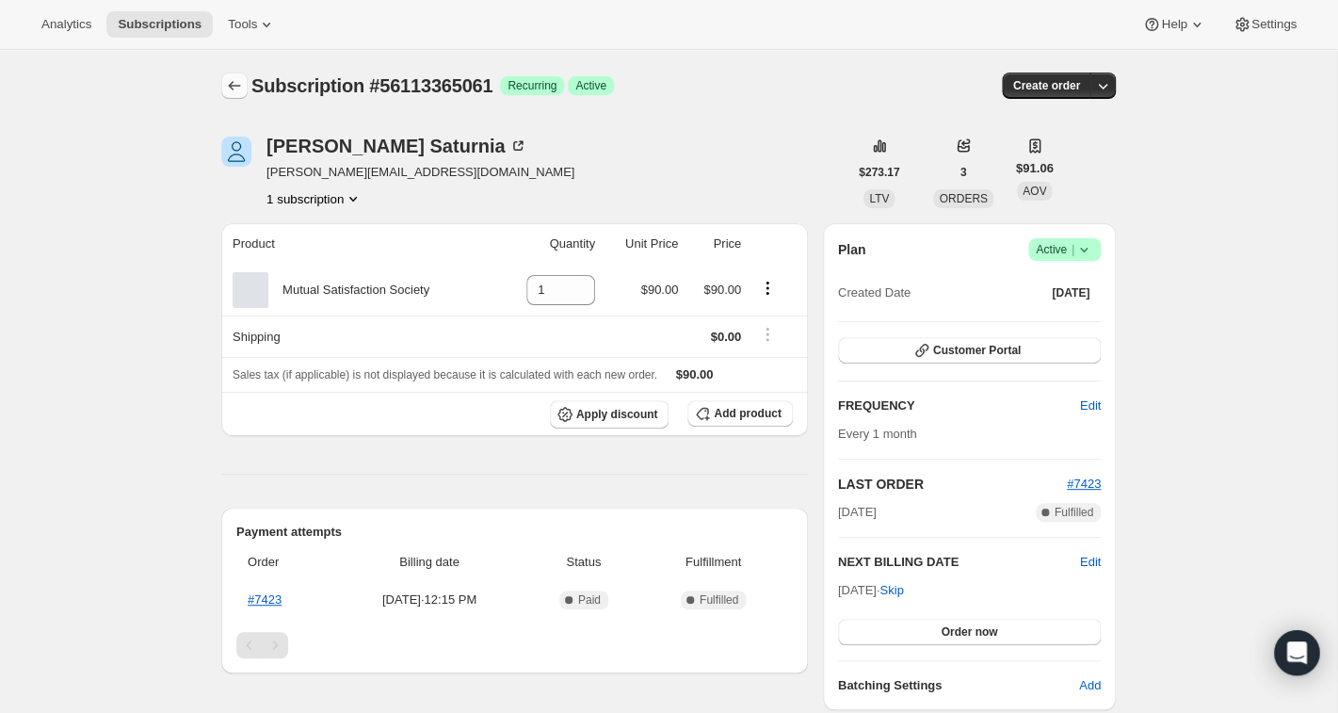
click at [231, 87] on icon "Subscriptions" at bounding box center [235, 85] width 12 height 9
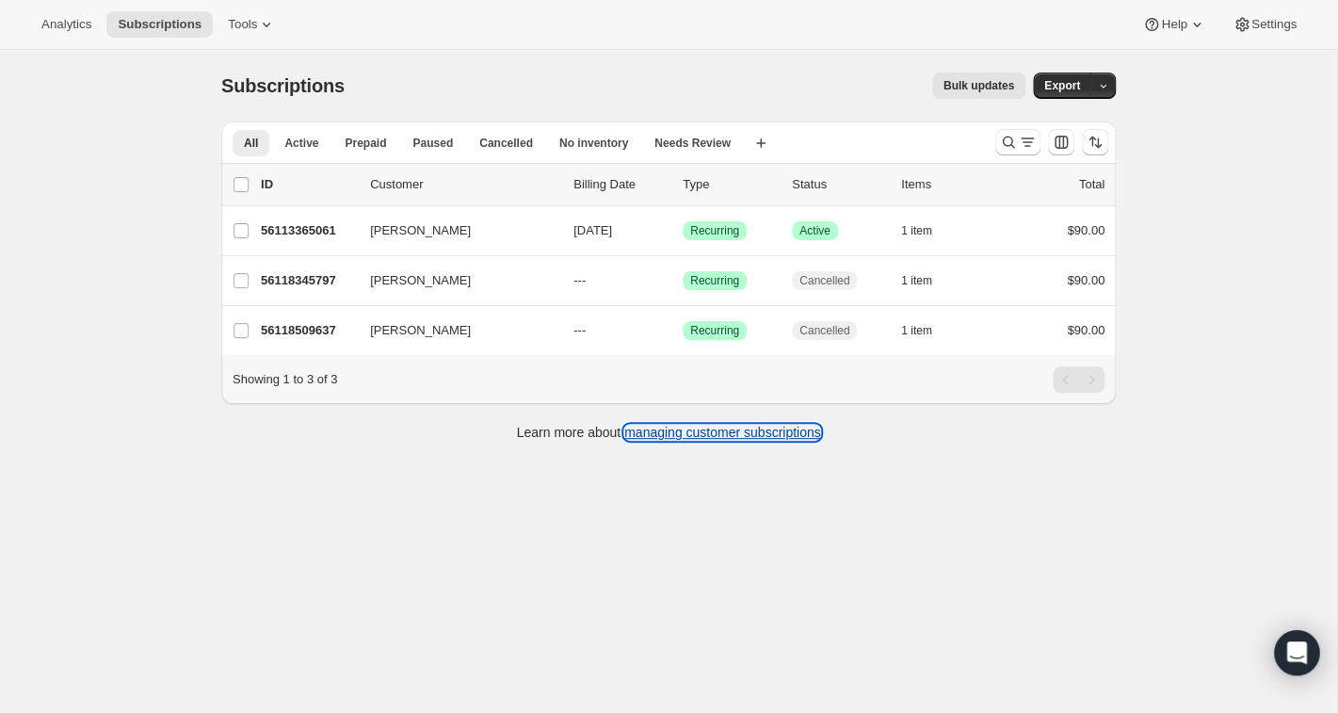
click at [691, 432] on link "managing customer subscriptions" at bounding box center [722, 432] width 197 height 15
click at [785, 433] on link "managing customer subscriptions" at bounding box center [722, 432] width 197 height 15
click at [167, 24] on span "Subscriptions" at bounding box center [160, 24] width 84 height 15
click at [267, 20] on icon at bounding box center [266, 24] width 19 height 19
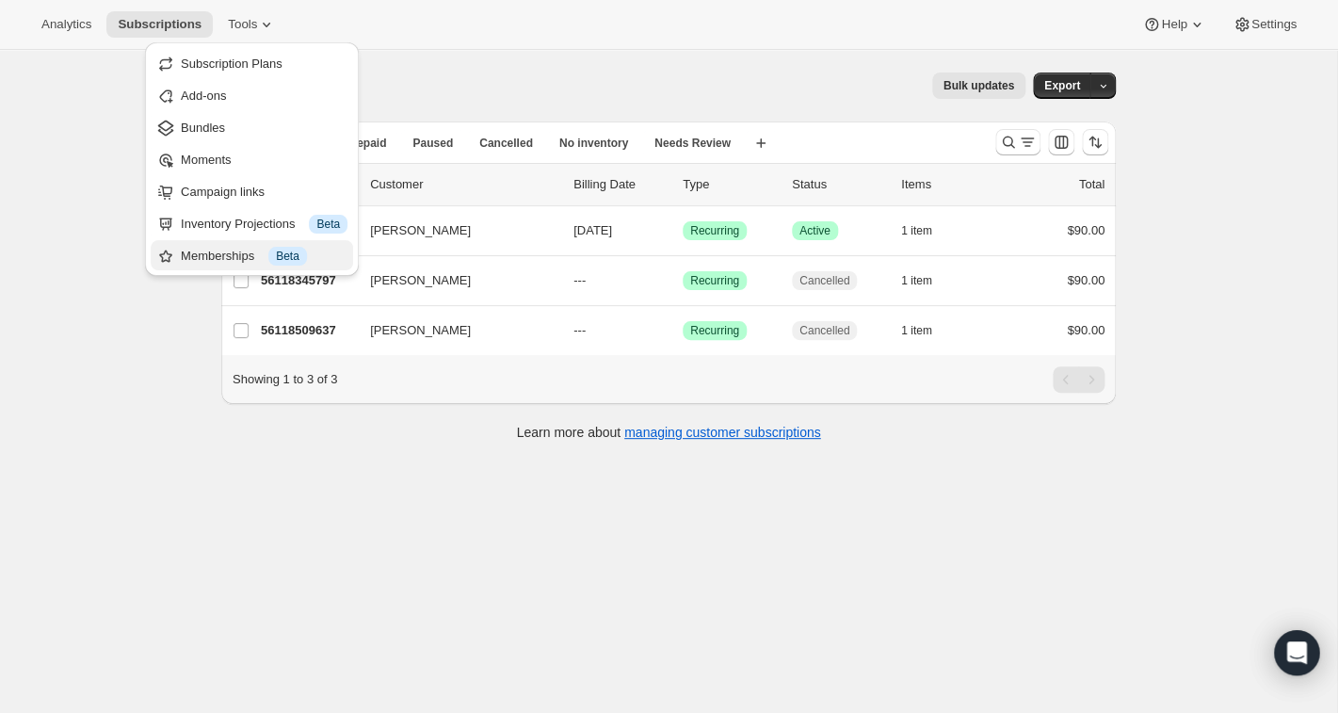
click at [216, 253] on div "Memberships Info Beta" at bounding box center [264, 256] width 167 height 19
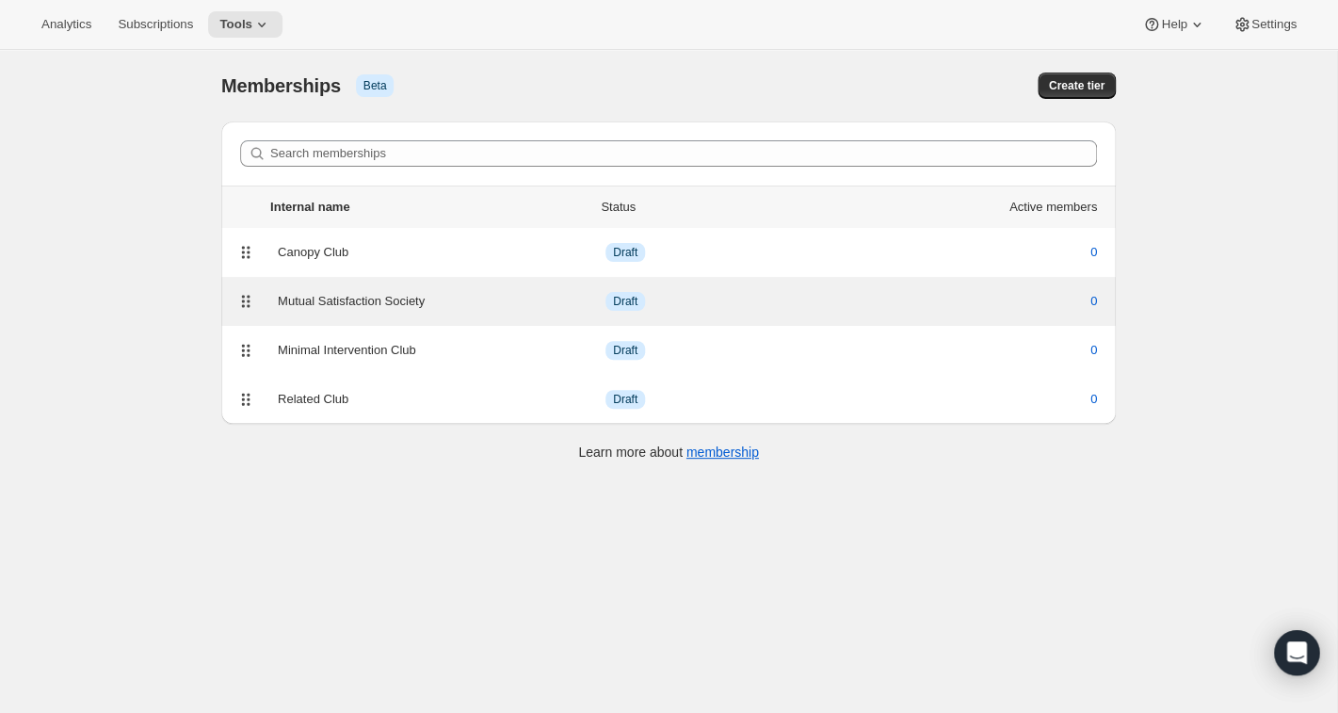
click at [304, 305] on div "Mutual Satisfaction Society" at bounding box center [442, 301] width 328 height 19
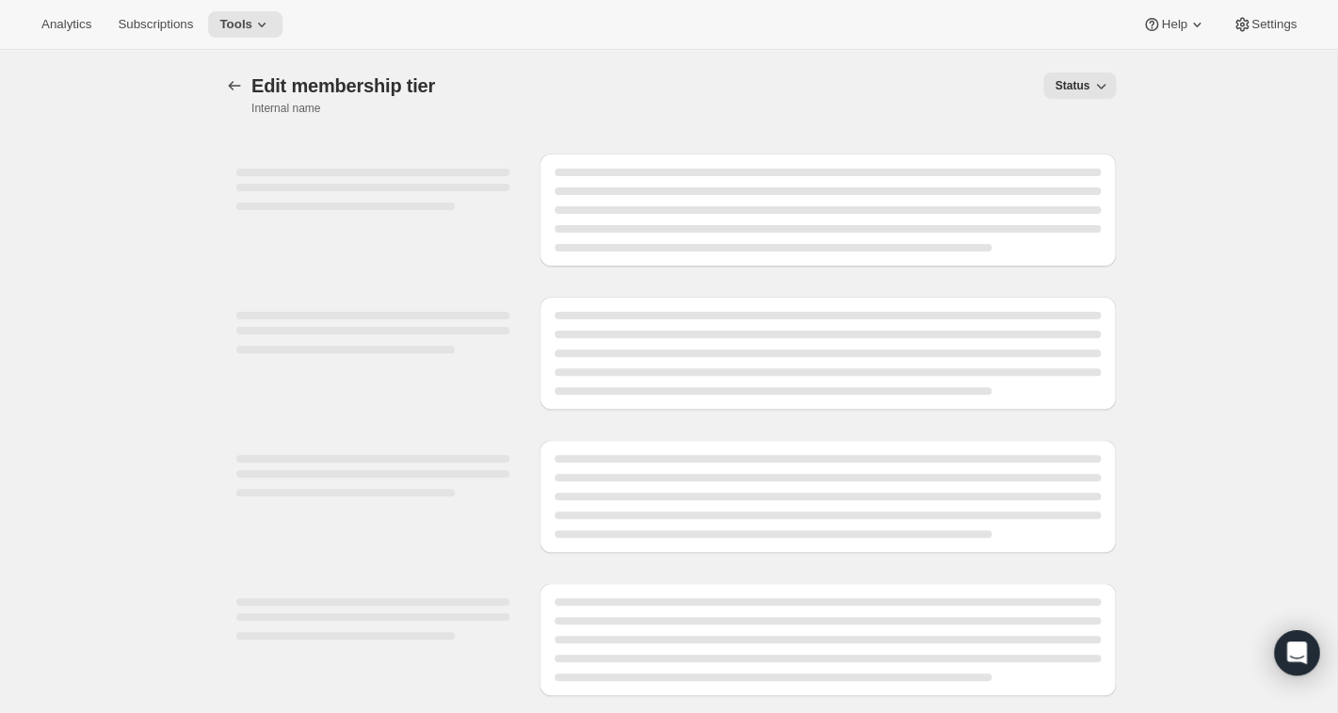
select select "products"
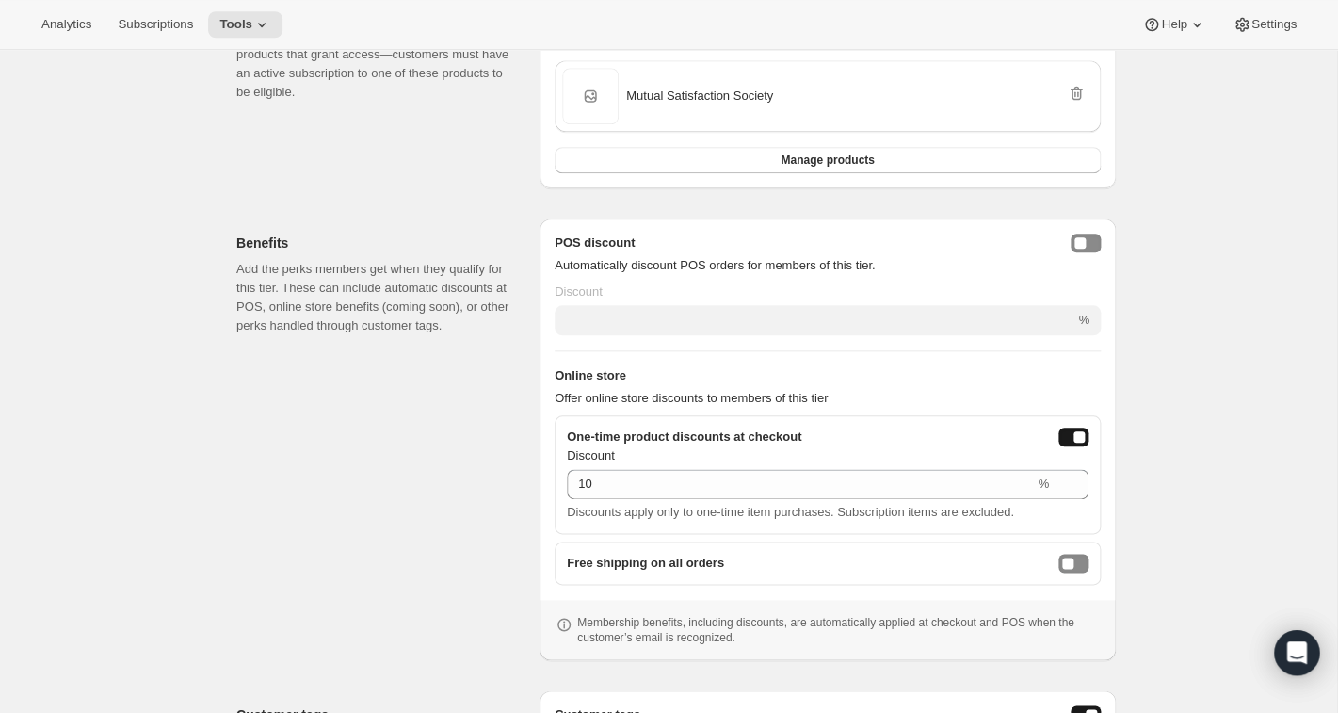
scroll to position [548, 0]
click at [1093, 241] on button "posDiscountEnabled" at bounding box center [1086, 244] width 30 height 19
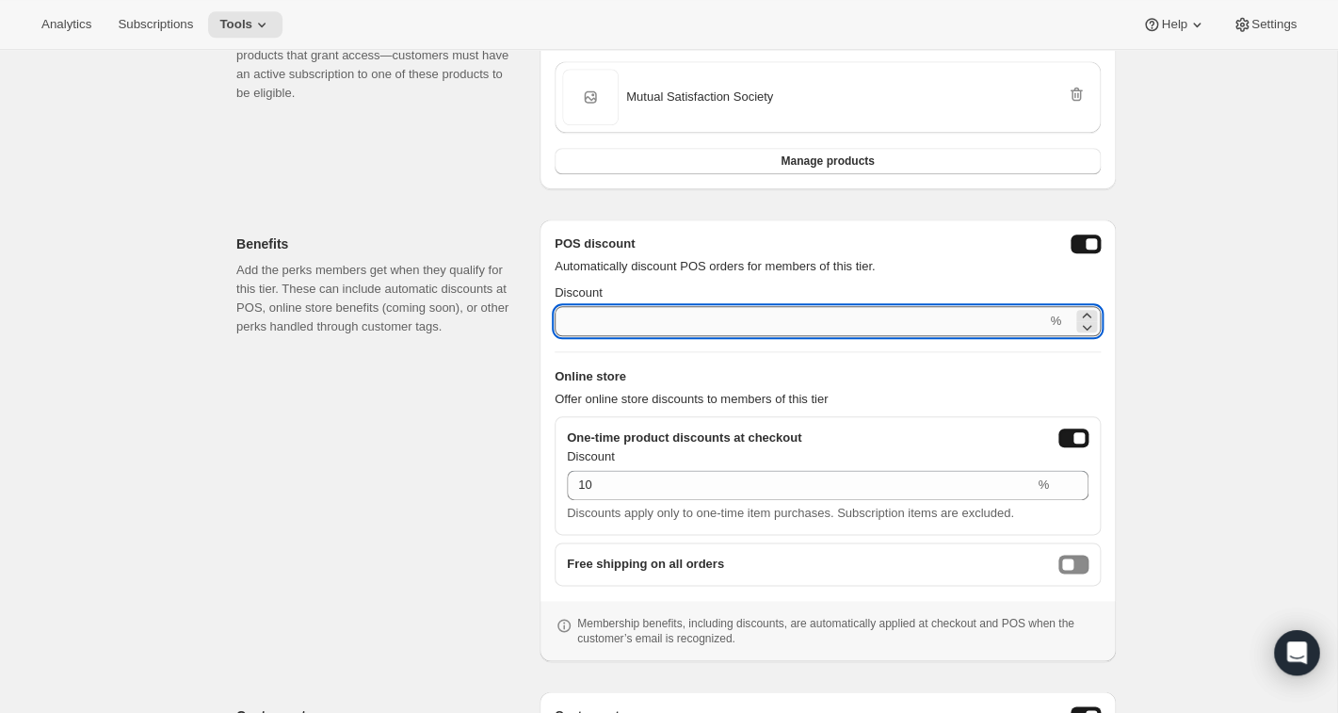
click at [945, 328] on input "Discount" at bounding box center [801, 321] width 492 height 30
type input "10"
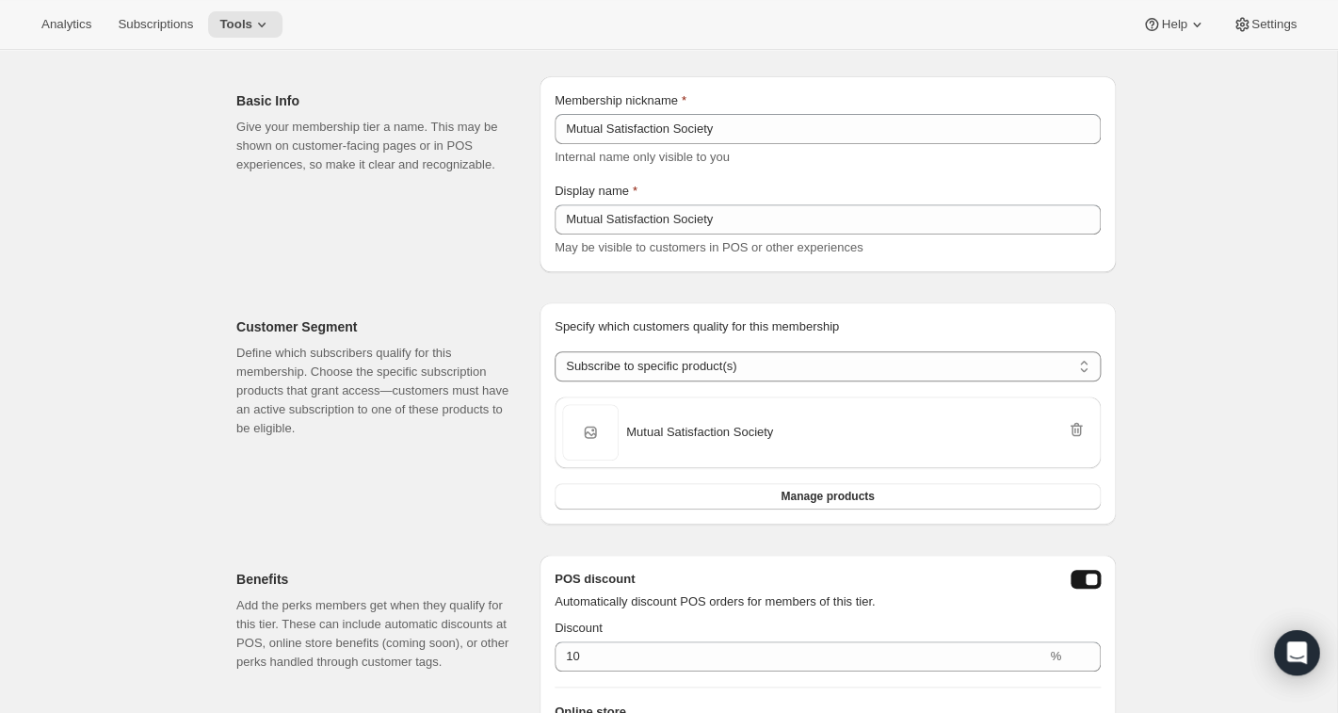
scroll to position [211, 0]
click at [1200, 330] on div "[object Object]. This page is ready Mutual Satisfaction Society Info Draft Mutu…" at bounding box center [668, 594] width 1337 height 1510
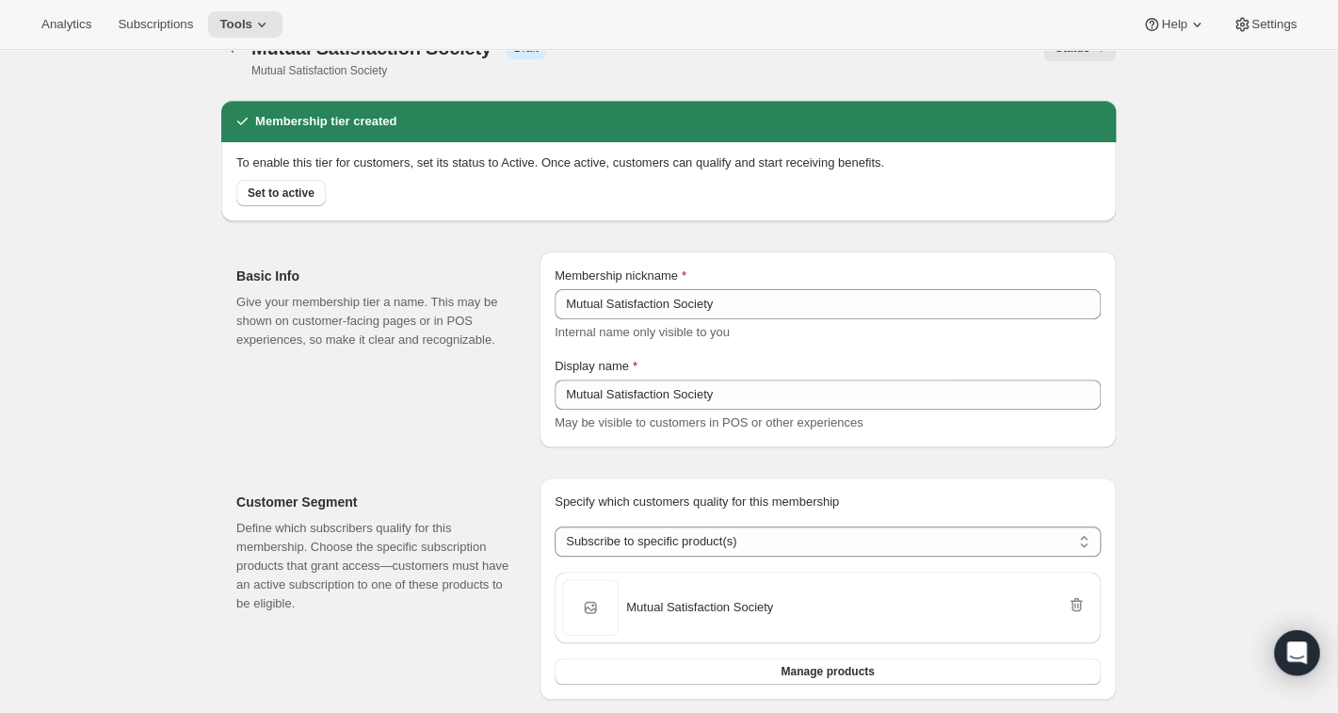
scroll to position [0, 0]
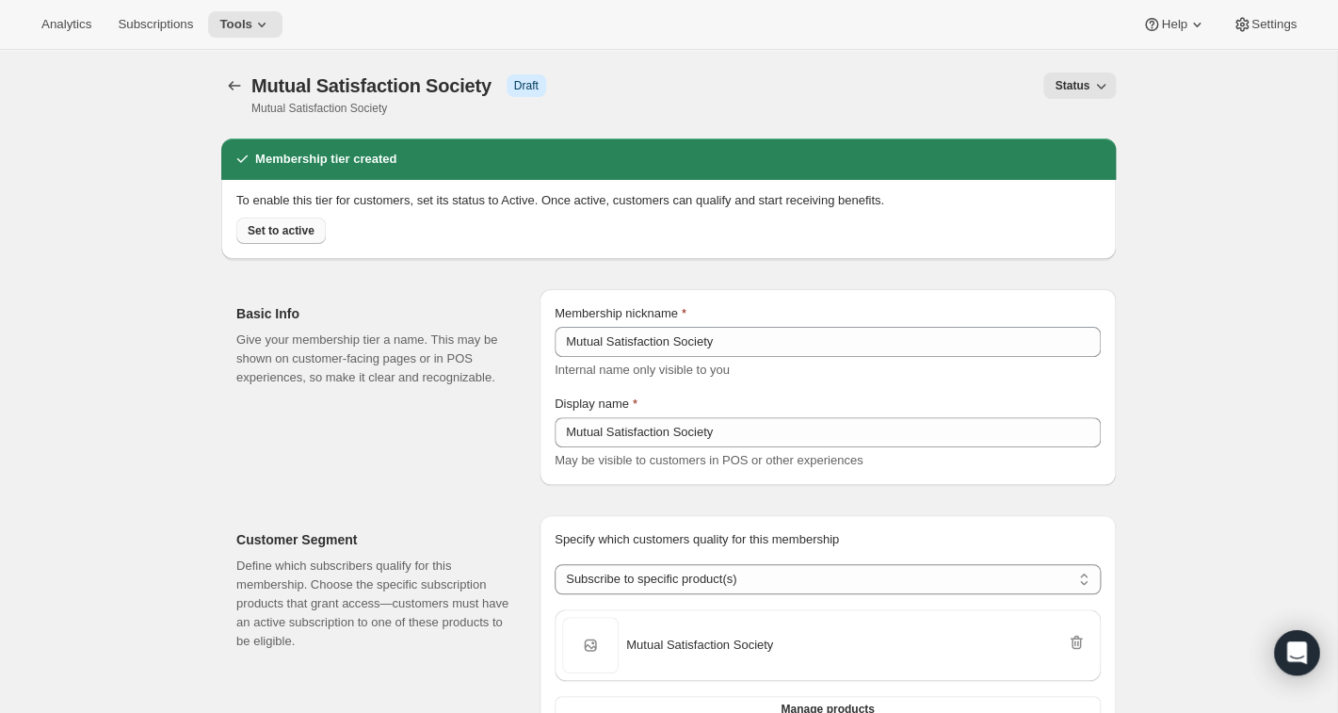
click at [300, 232] on span "Set to active" at bounding box center [281, 230] width 67 height 15
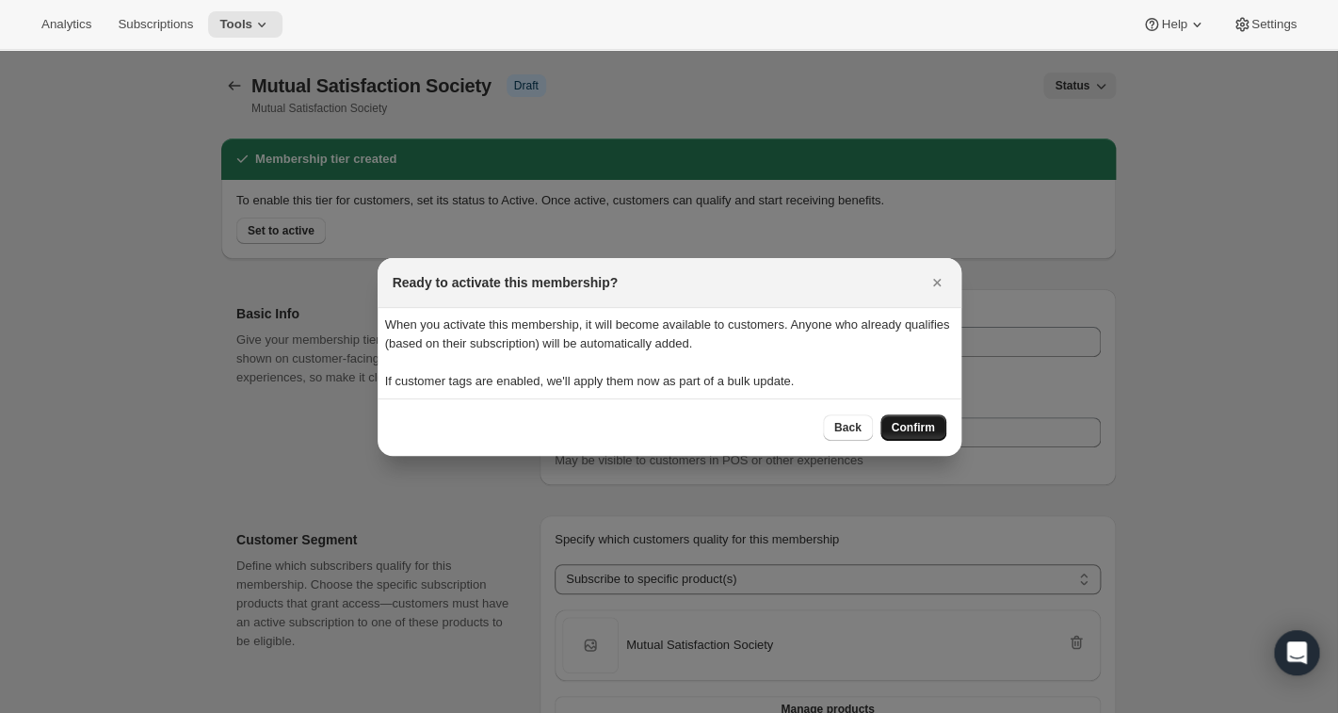
click at [923, 423] on span "Confirm" at bounding box center [913, 427] width 43 height 15
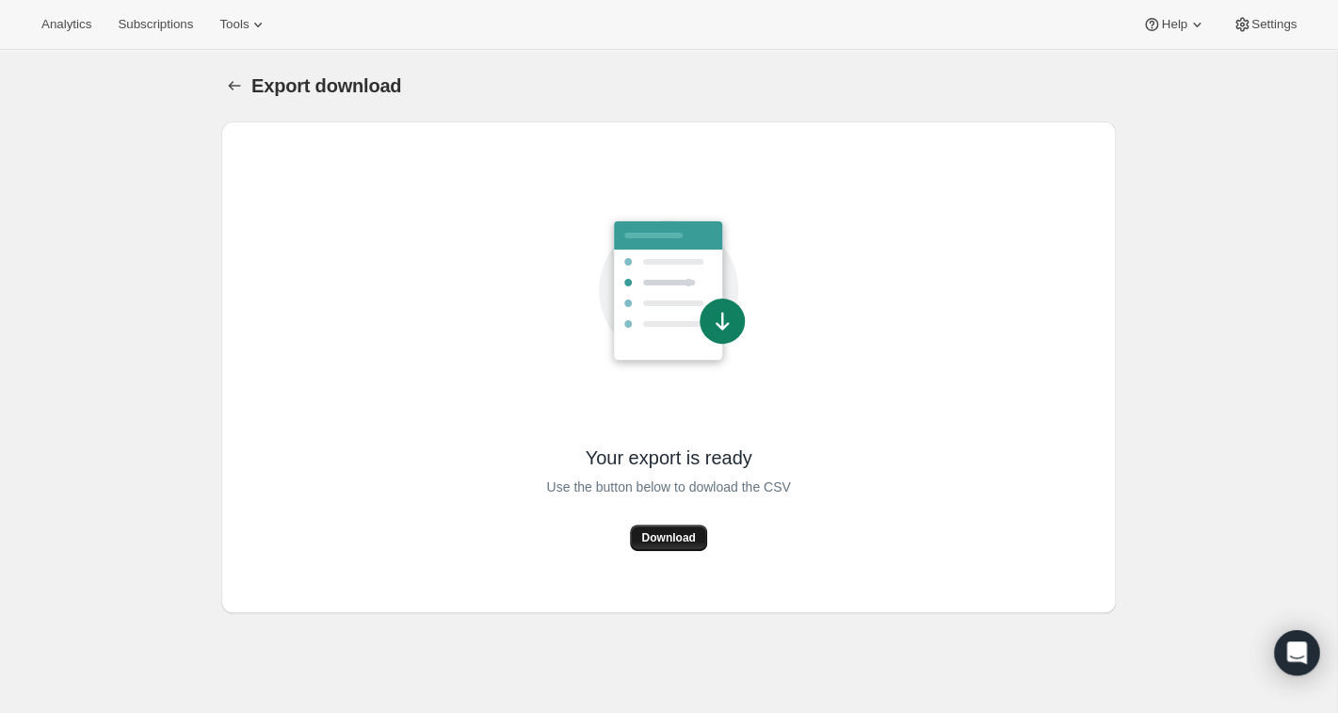
click at [660, 537] on span "Download" at bounding box center [668, 537] width 54 height 15
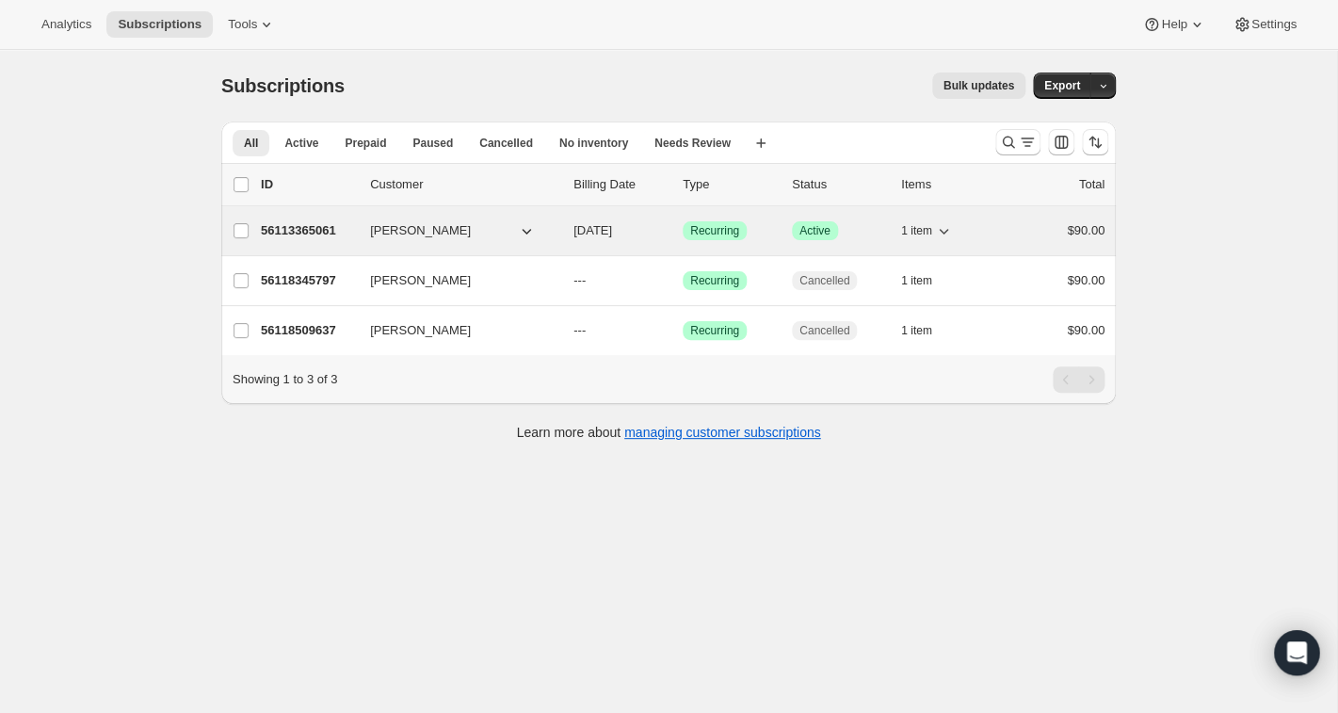
click at [274, 231] on p "56113365061" at bounding box center [308, 230] width 94 height 19
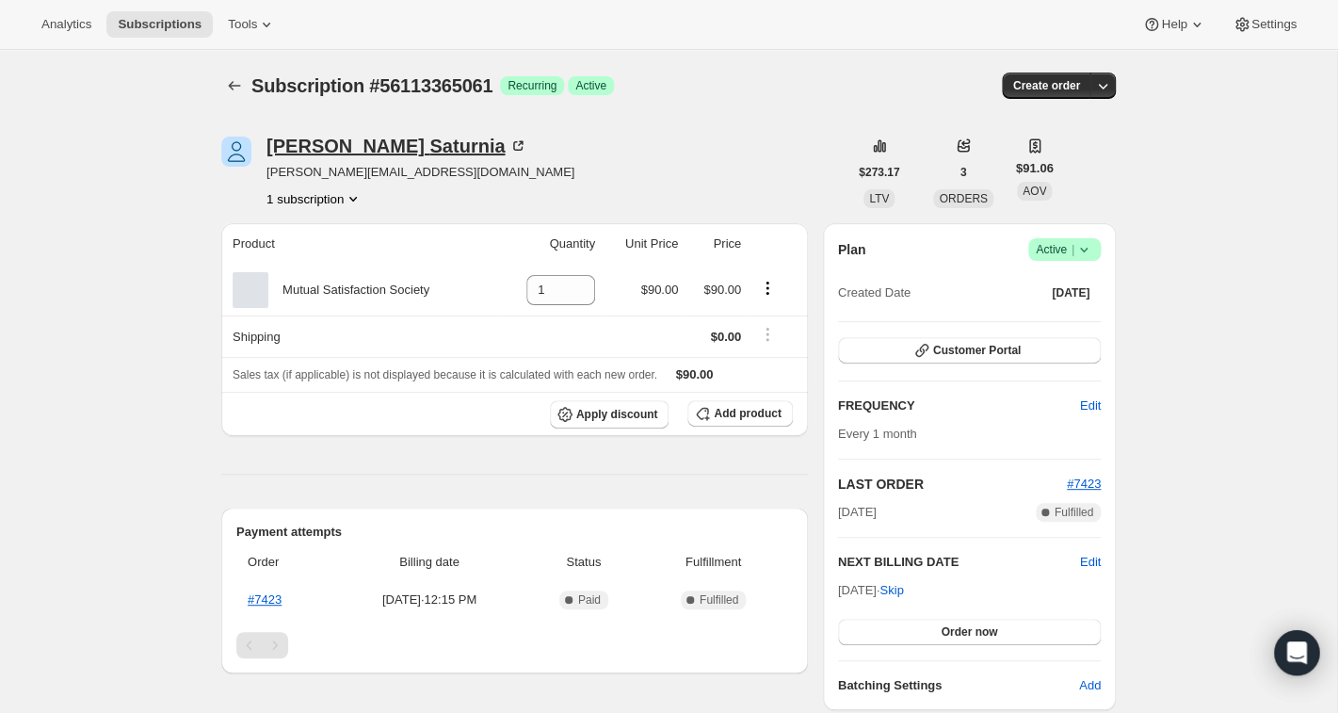
click at [318, 145] on div "[PERSON_NAME]" at bounding box center [397, 146] width 261 height 19
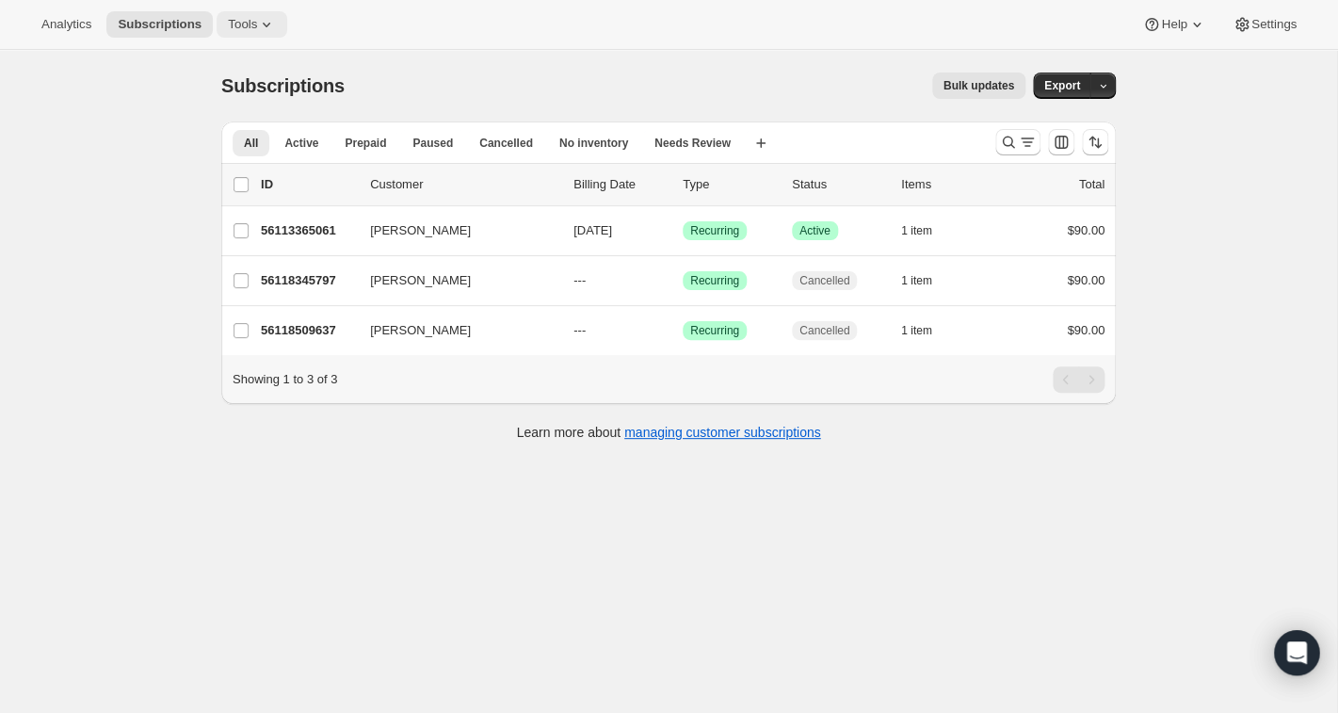
click at [271, 29] on icon at bounding box center [266, 24] width 19 height 19
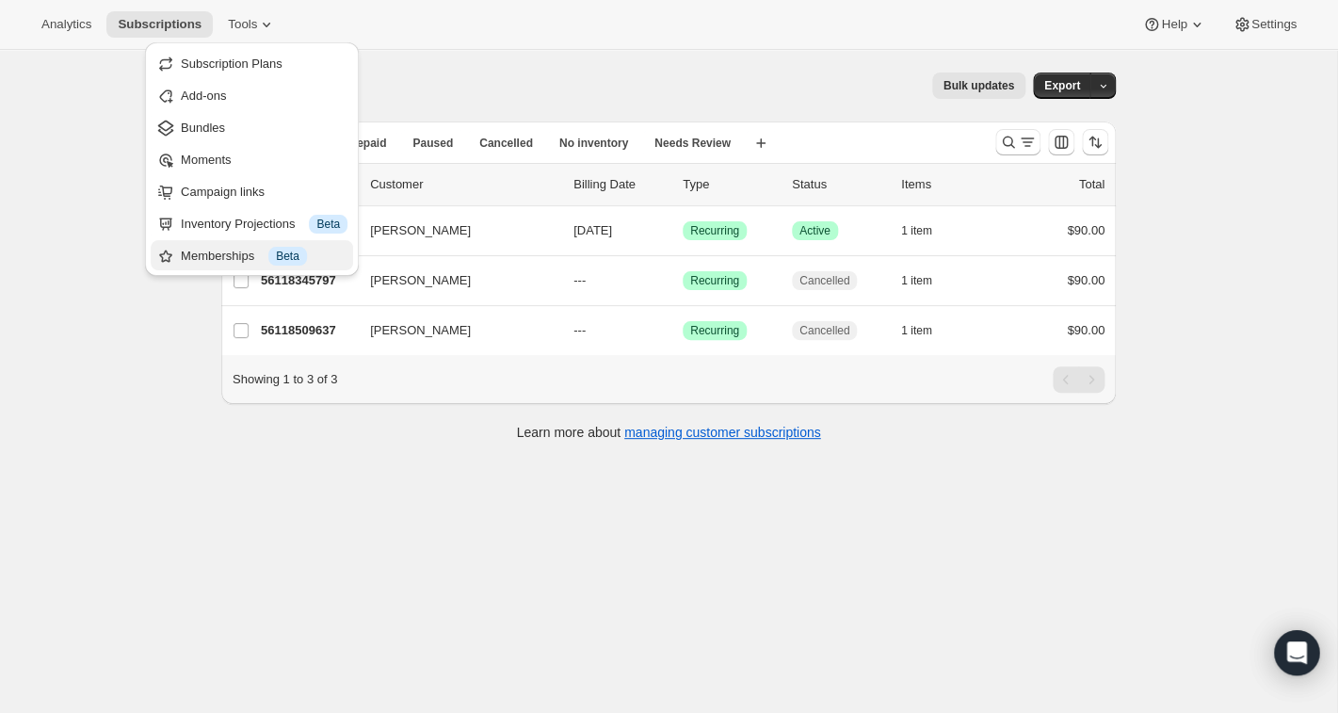
click at [227, 254] on div "Memberships Info Beta" at bounding box center [264, 256] width 167 height 19
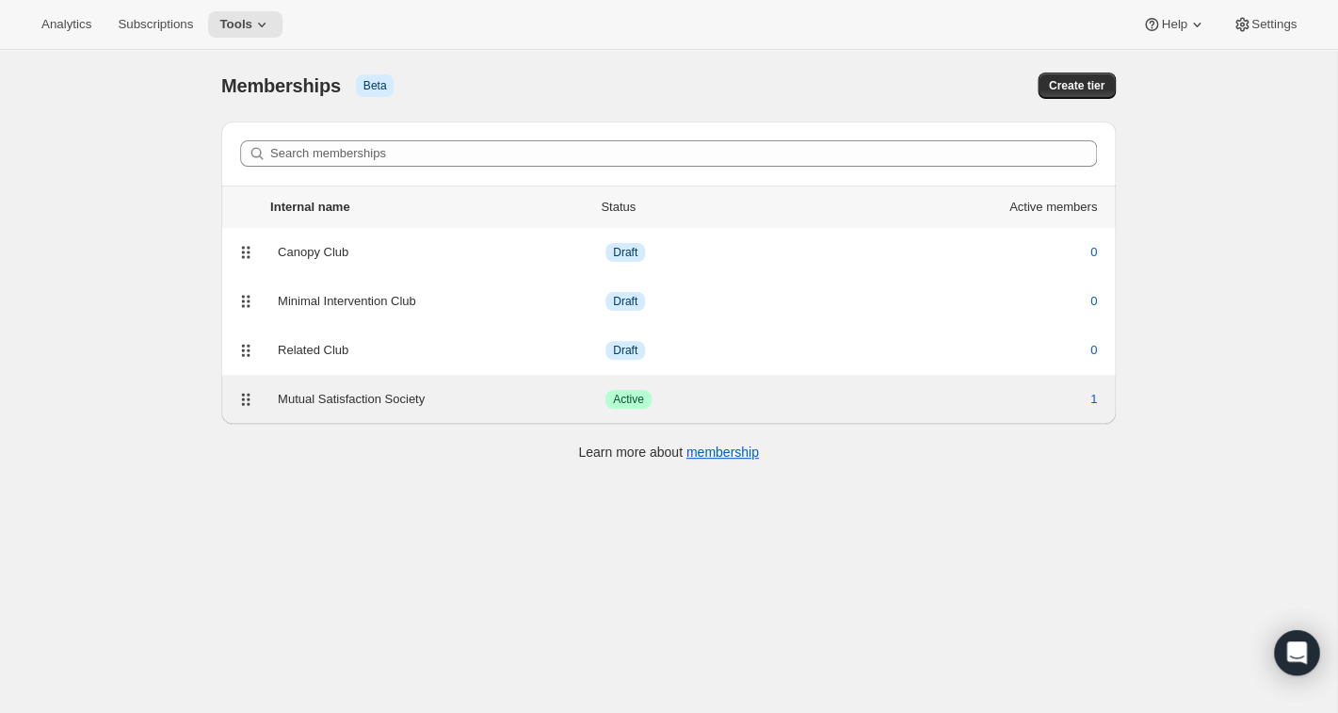
click at [324, 402] on div "Mutual Satisfaction Society" at bounding box center [442, 399] width 328 height 19
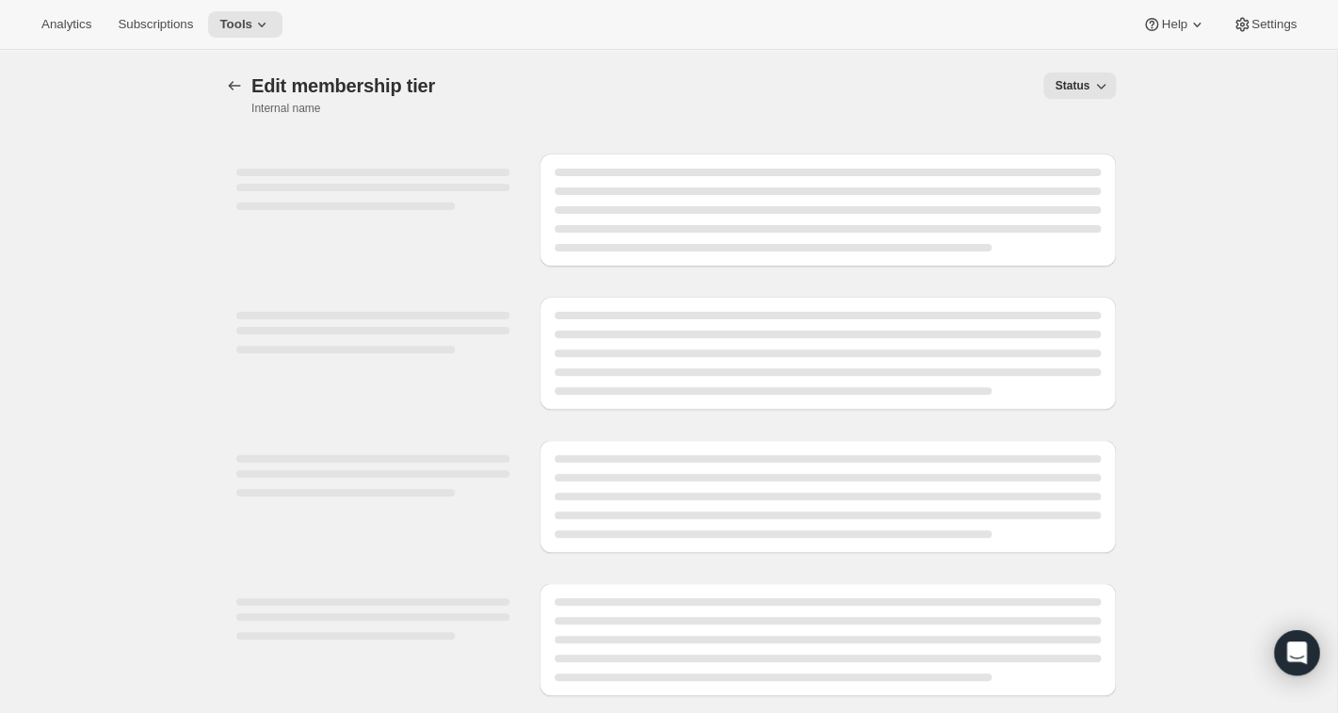
select select "products"
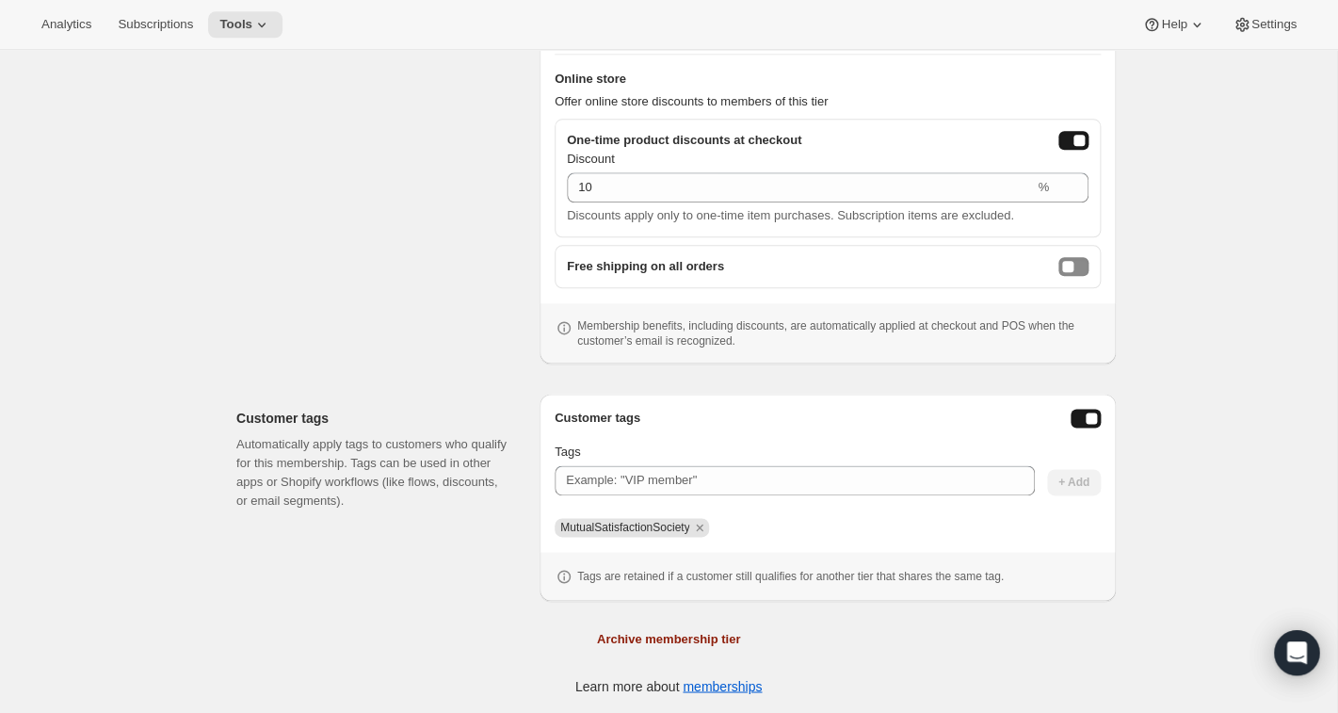
scroll to position [711, 0]
click at [708, 526] on icon "Remove MutualSatisfactionSociety" at bounding box center [699, 526] width 17 height 17
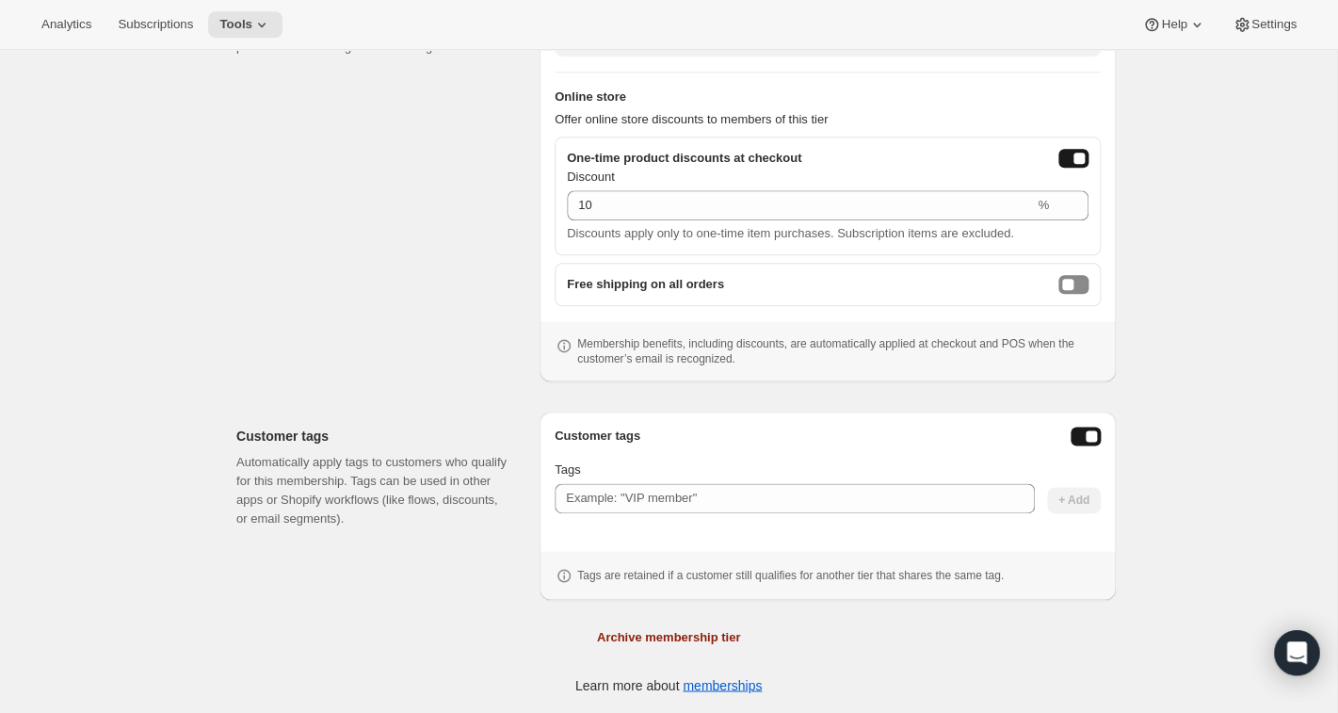
scroll to position [692, 0]
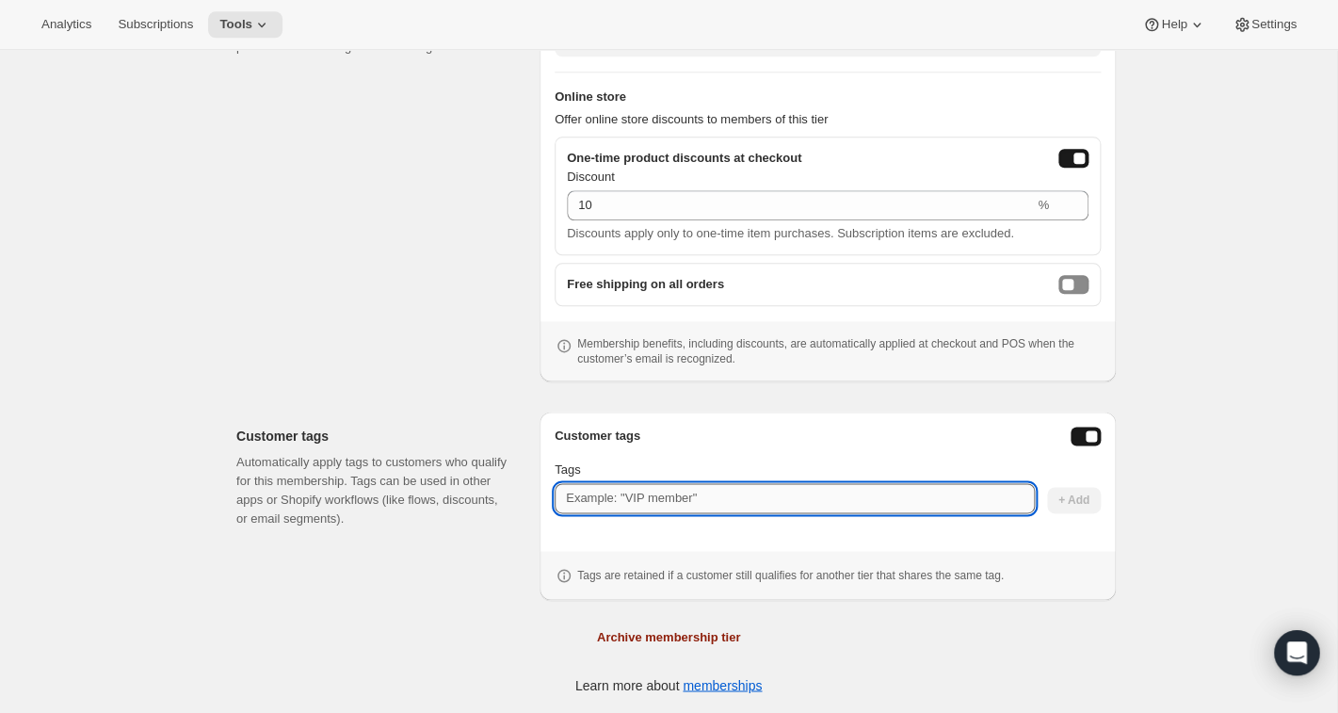
click at [684, 490] on input "Tags" at bounding box center [795, 498] width 480 height 30
type input "MSS"
click at [1073, 492] on button "+ Add" at bounding box center [1074, 500] width 54 height 26
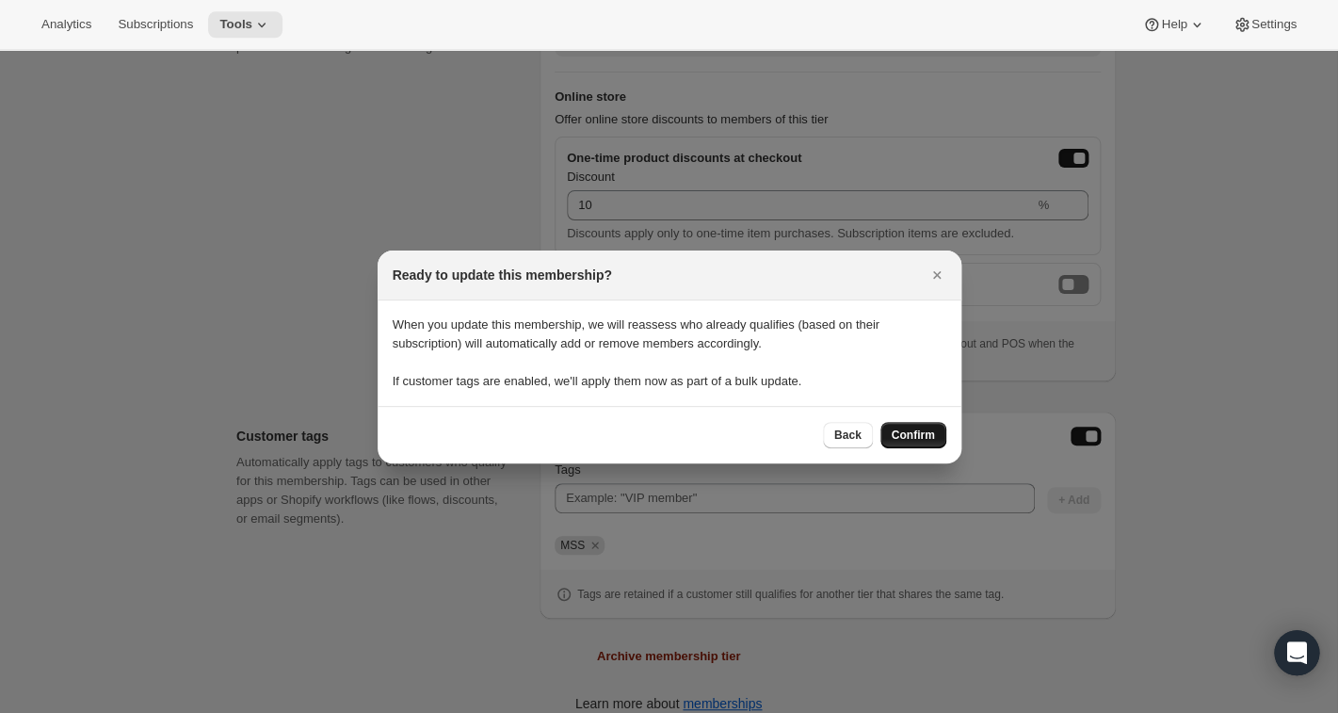
click at [912, 435] on span "Confirm" at bounding box center [913, 435] width 43 height 15
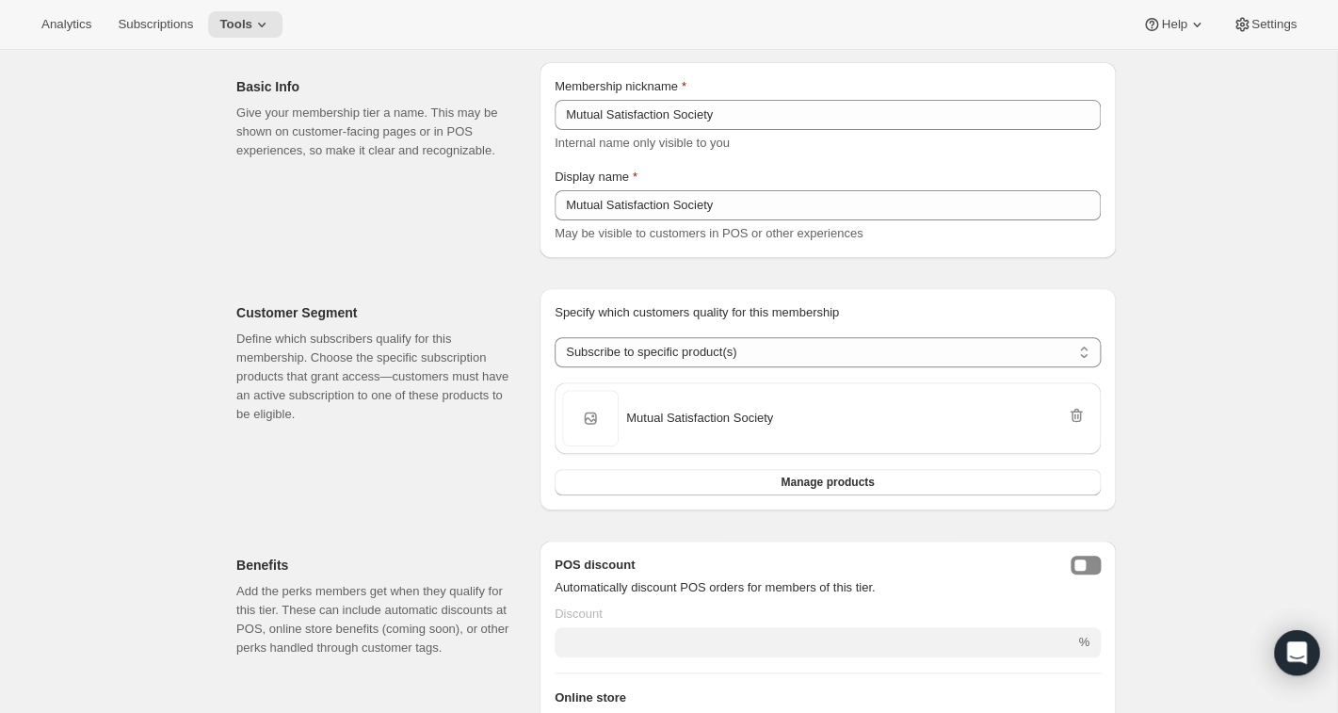
scroll to position [0, 0]
